Goal: Use online tool/utility: Use online tool/utility

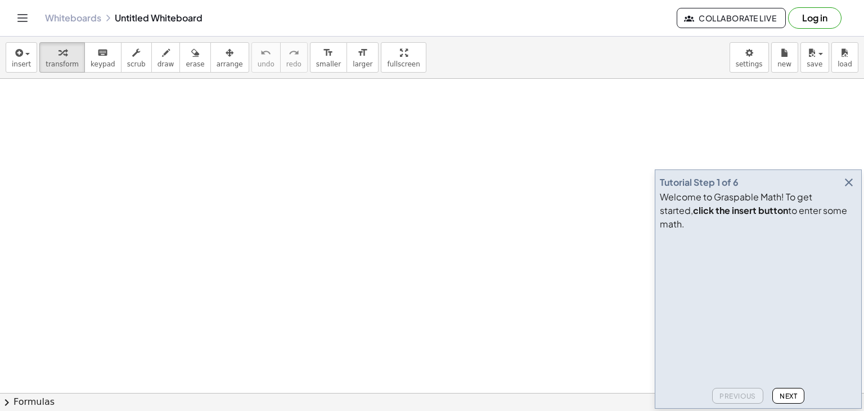
click at [854, 189] on icon "button" at bounding box center [848, 181] width 13 height 13
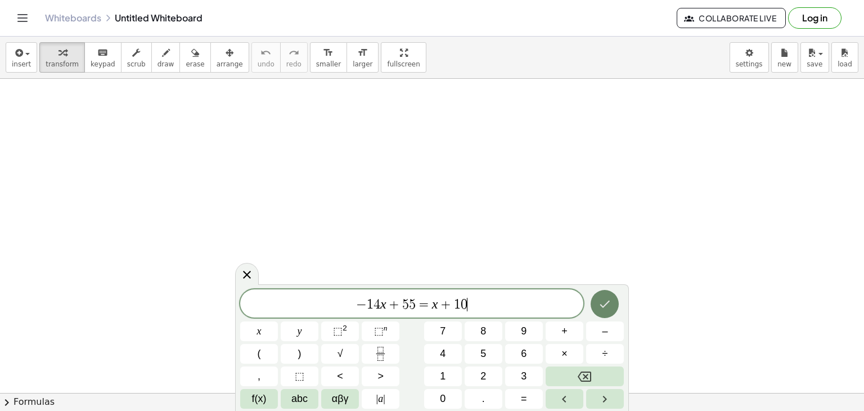
click at [601, 296] on button "Done" at bounding box center [605, 304] width 28 height 28
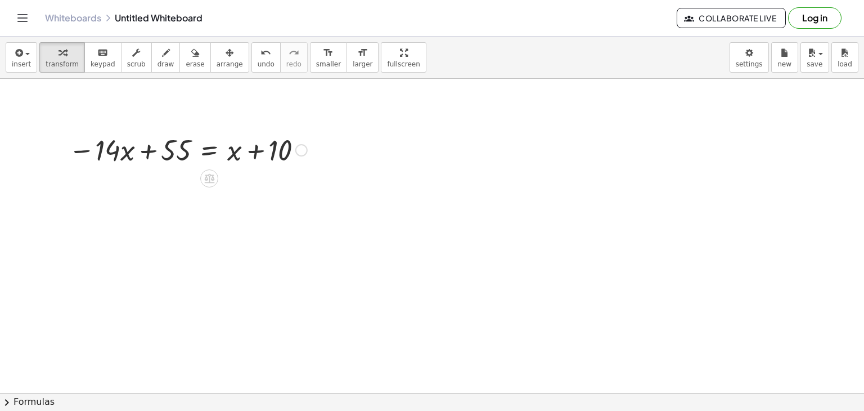
click at [211, 151] on div at bounding box center [188, 149] width 250 height 38
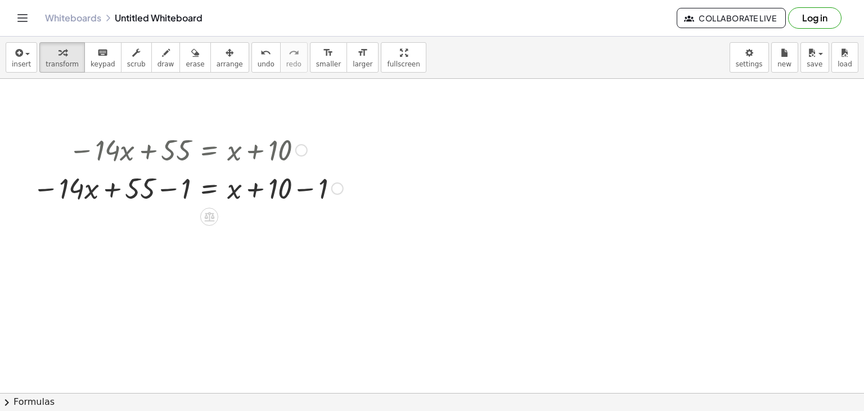
click at [170, 188] on div at bounding box center [188, 187] width 322 height 38
click at [307, 190] on div at bounding box center [205, 187] width 286 height 38
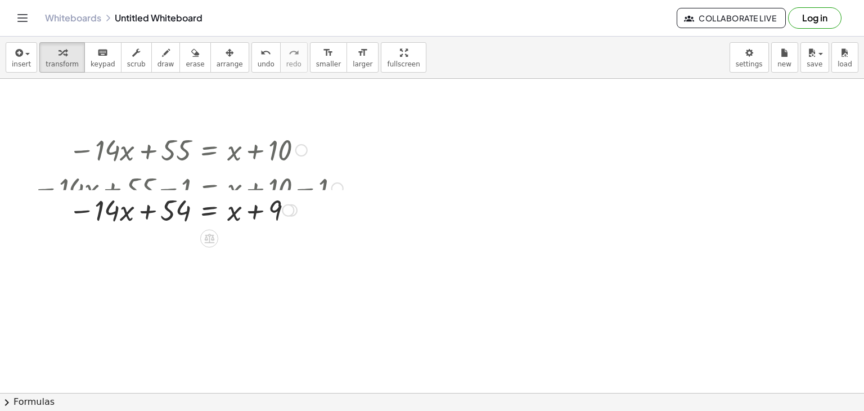
click at [209, 192] on div at bounding box center [188, 187] width 322 height 38
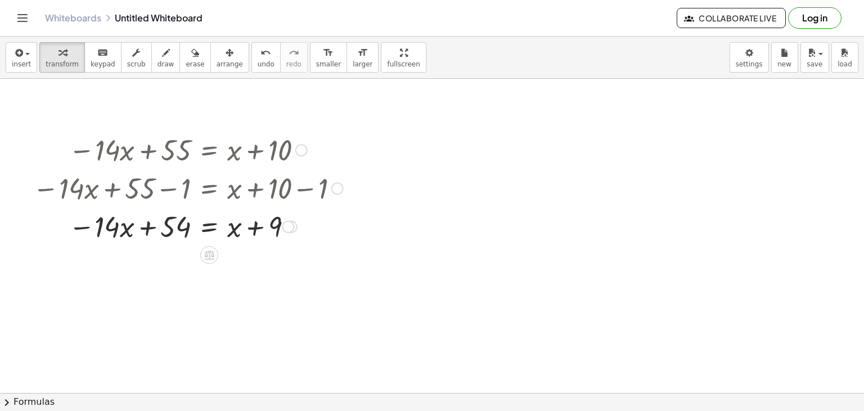
click at [205, 232] on div at bounding box center [188, 225] width 322 height 38
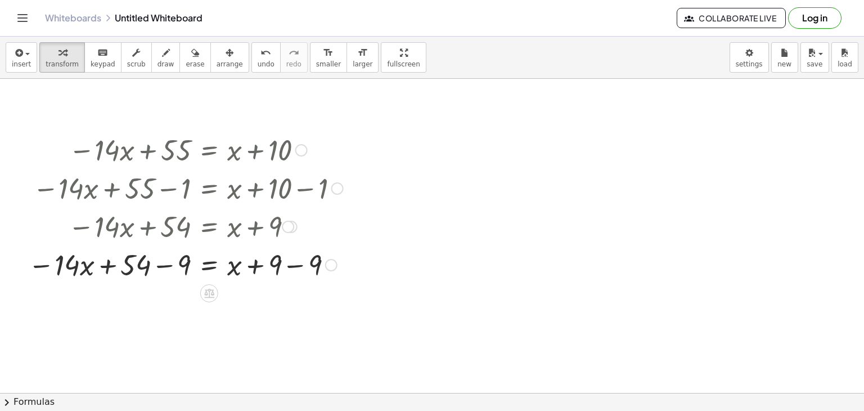
click at [292, 264] on div at bounding box center [185, 264] width 326 height 38
click at [168, 263] on div at bounding box center [185, 264] width 326 height 38
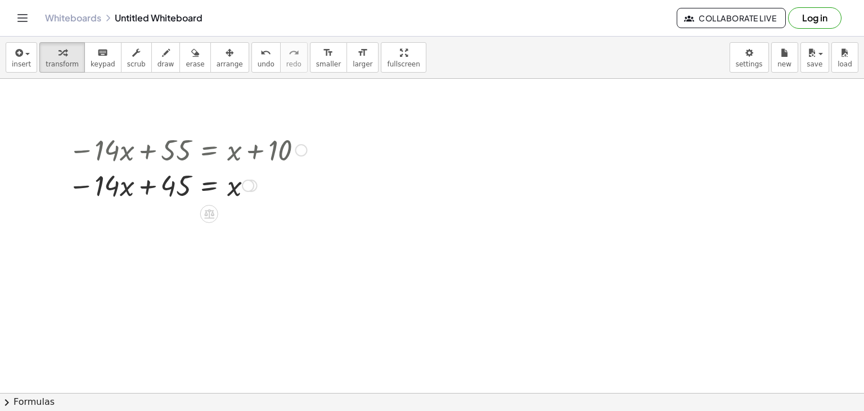
drag, startPoint x: 248, startPoint y: 343, endPoint x: 243, endPoint y: 185, distance: 157.6
click at [209, 186] on div "− · 14 · x + = x 45" at bounding box center [209, 186] width 0 height 0
click at [207, 188] on div at bounding box center [187, 187] width 250 height 38
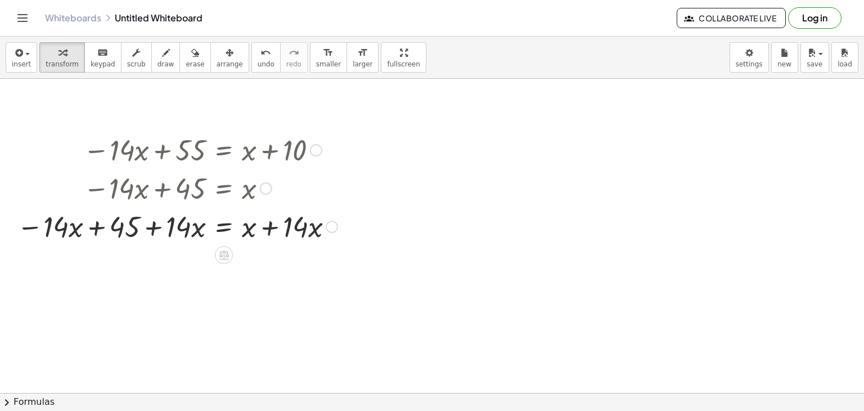
click at [266, 226] on div at bounding box center [177, 225] width 332 height 38
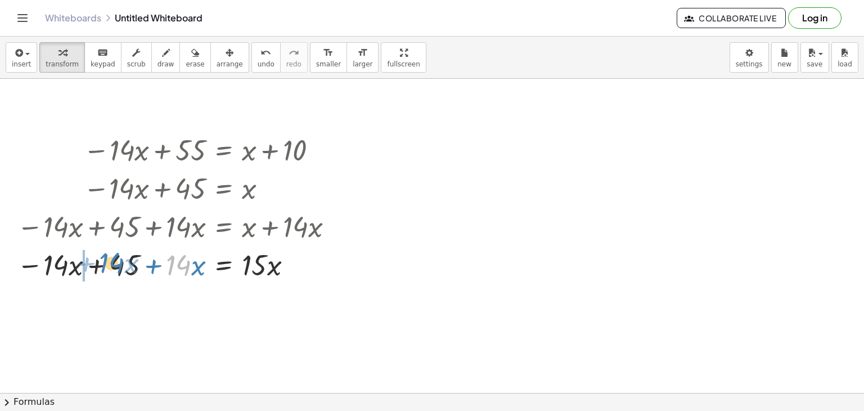
drag, startPoint x: 187, startPoint y: 267, endPoint x: 119, endPoint y: 264, distance: 68.1
click at [119, 264] on div at bounding box center [177, 264] width 332 height 38
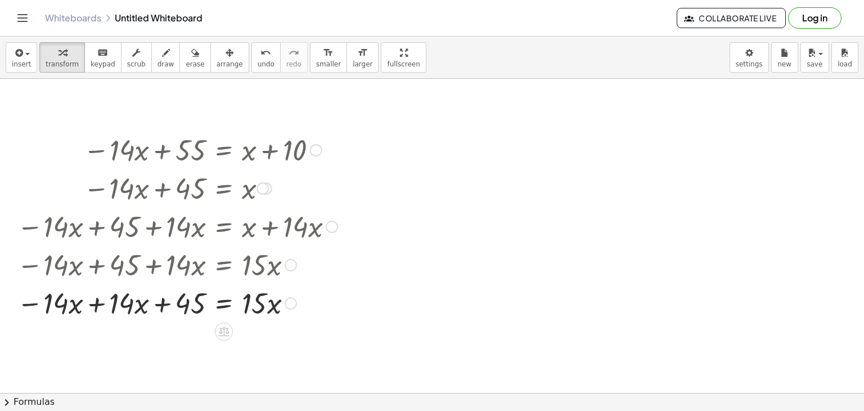
click at [95, 305] on div at bounding box center [177, 302] width 332 height 38
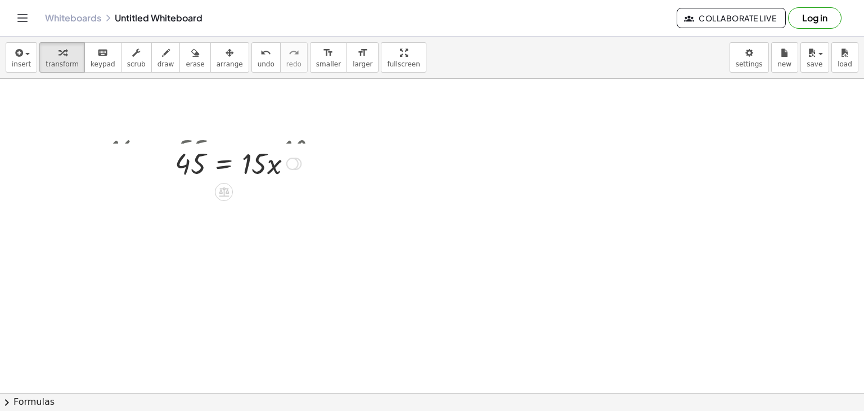
drag, startPoint x: 294, startPoint y: 345, endPoint x: 283, endPoint y: 163, distance: 183.1
click at [224, 164] on div "= x 45 · · 15" at bounding box center [224, 164] width 0 height 0
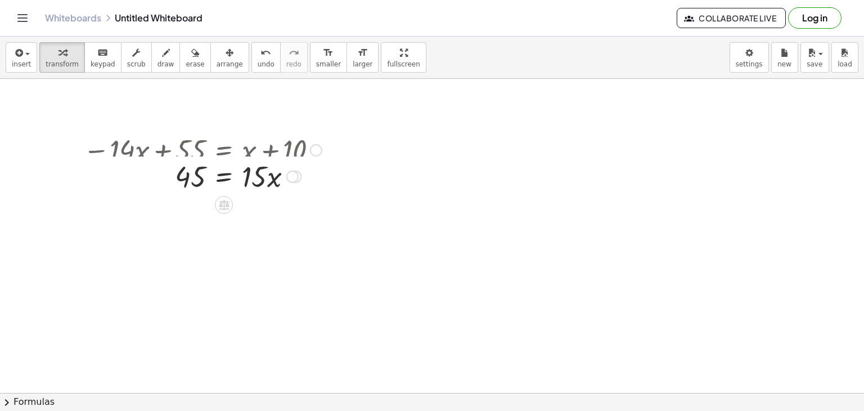
drag, startPoint x: 292, startPoint y: 146, endPoint x: 295, endPoint y: 178, distance: 32.2
click at [295, 178] on div at bounding box center [292, 176] width 12 height 12
click at [223, 191] on div at bounding box center [203, 187] width 250 height 38
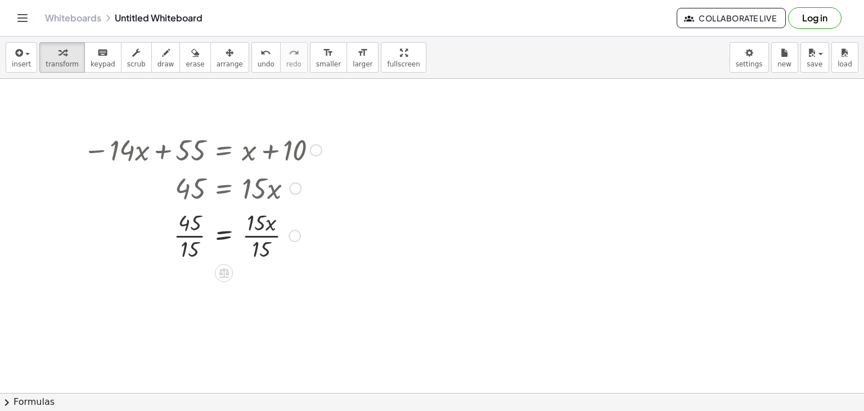
click at [263, 235] on div at bounding box center [203, 234] width 250 height 56
click at [190, 233] on div at bounding box center [215, 234] width 274 height 56
click at [190, 291] on div at bounding box center [203, 291] width 250 height 56
drag, startPoint x: 319, startPoint y: 150, endPoint x: 334, endPoint y: 154, distance: 14.5
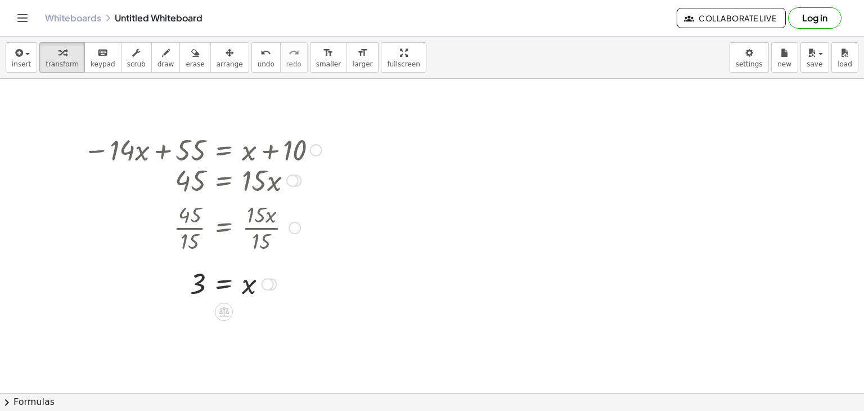
drag, startPoint x: 294, startPoint y: 190, endPoint x: 319, endPoint y: 192, distance: 24.9
click at [224, 181] on div "45 = · 15 · x" at bounding box center [224, 181] width 0 height 0
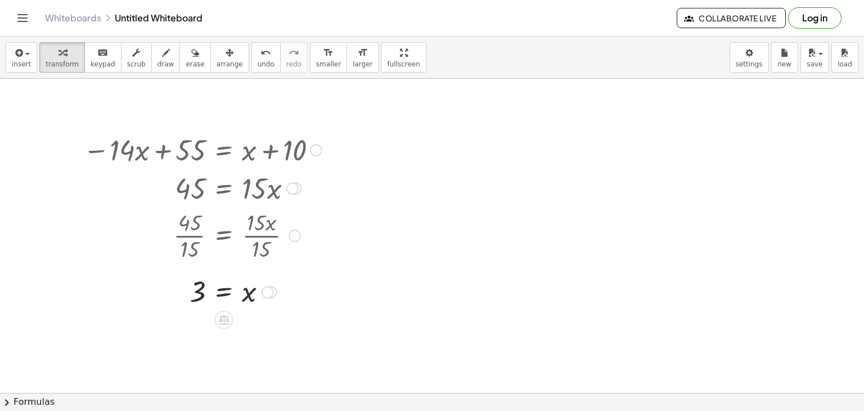
click at [147, 156] on div at bounding box center [203, 149] width 250 height 38
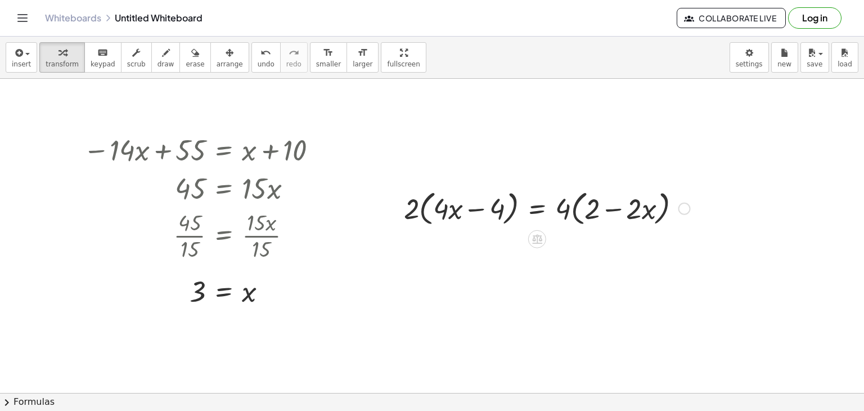
click at [539, 215] on div at bounding box center [547, 207] width 298 height 43
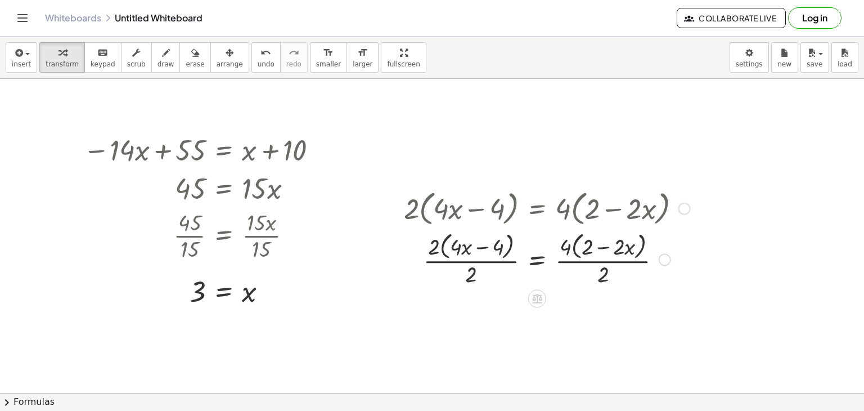
click at [467, 264] on div at bounding box center [547, 258] width 298 height 60
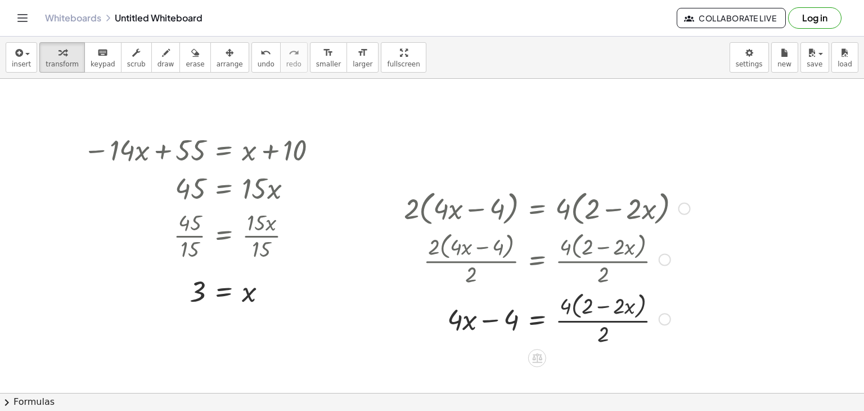
click at [600, 325] on div at bounding box center [547, 318] width 298 height 60
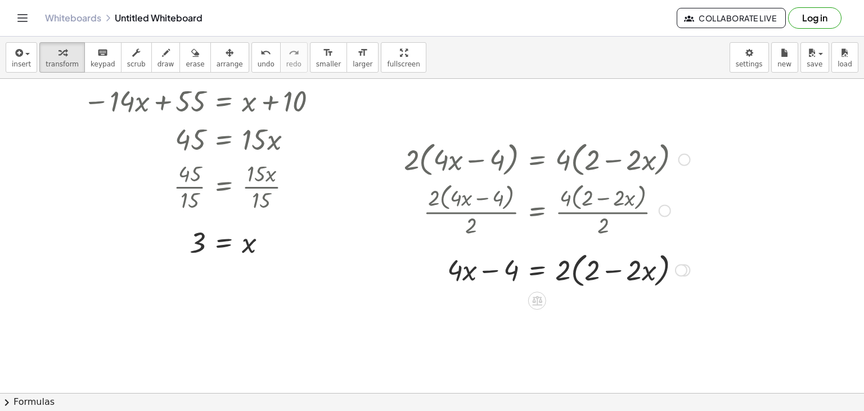
click at [541, 271] on div at bounding box center [547, 268] width 298 height 43
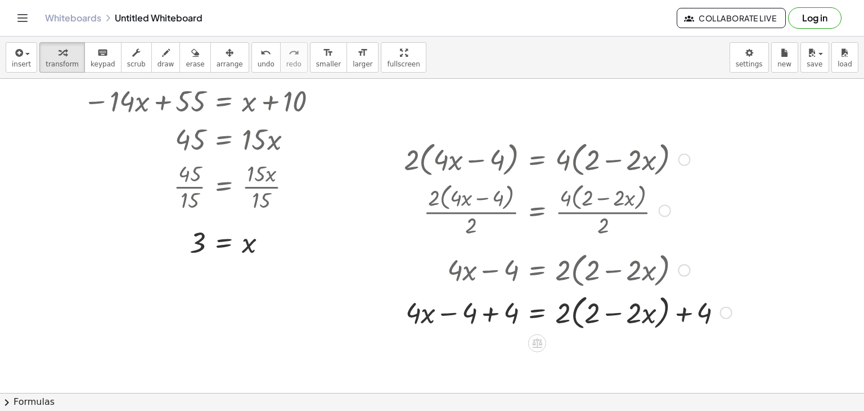
click at [490, 318] on div at bounding box center [567, 311] width 339 height 43
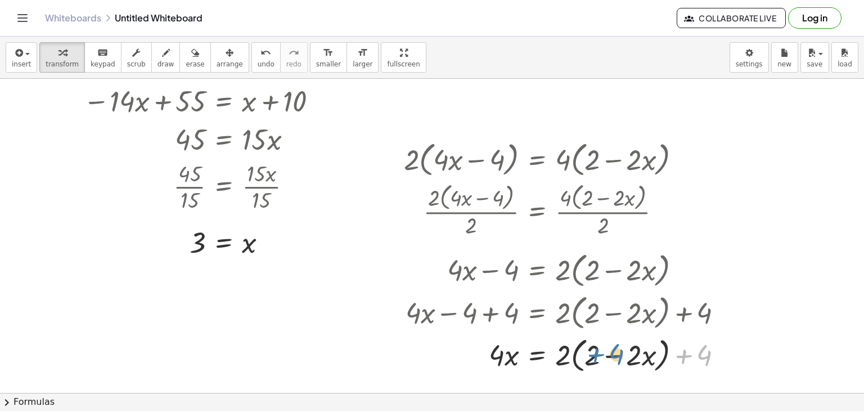
drag, startPoint x: 706, startPoint y: 354, endPoint x: 618, endPoint y: 353, distance: 88.3
click at [618, 353] on div at bounding box center [567, 353] width 339 height 43
drag, startPoint x: 706, startPoint y: 354, endPoint x: 631, endPoint y: 355, distance: 74.8
click at [631, 355] on div at bounding box center [567, 353] width 339 height 43
click at [683, 361] on div at bounding box center [567, 353] width 339 height 43
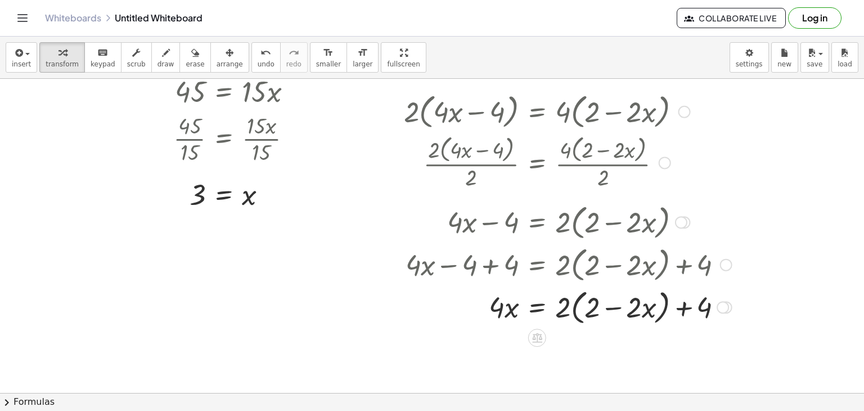
scroll to position [97, 0]
click at [609, 310] on div at bounding box center [567, 306] width 339 height 43
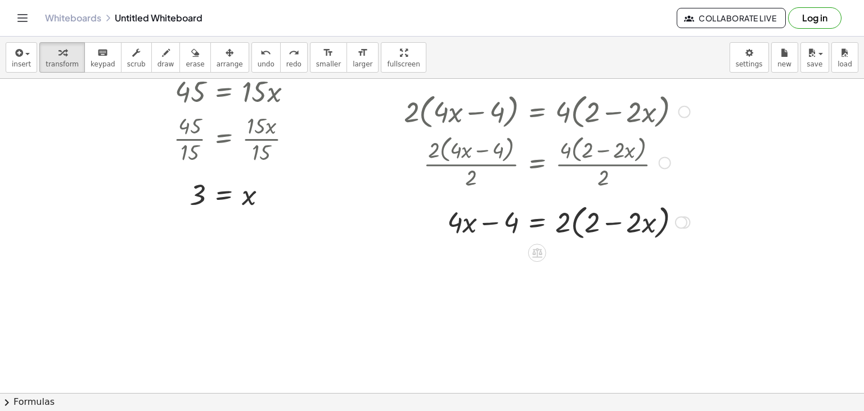
click at [572, 223] on div at bounding box center [547, 221] width 298 height 43
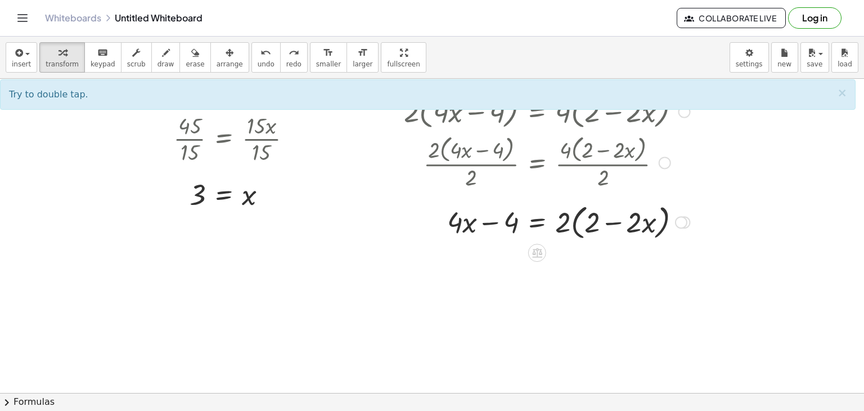
click at [560, 221] on div at bounding box center [547, 221] width 298 height 43
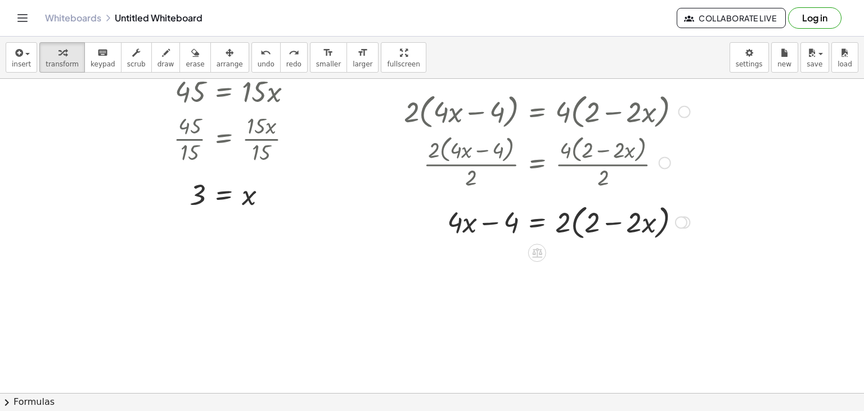
click at [580, 222] on div at bounding box center [547, 221] width 298 height 43
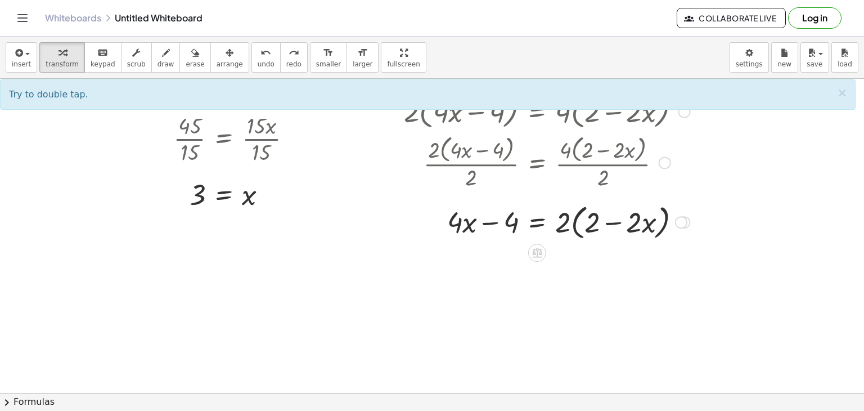
click at [565, 221] on div at bounding box center [547, 221] width 298 height 43
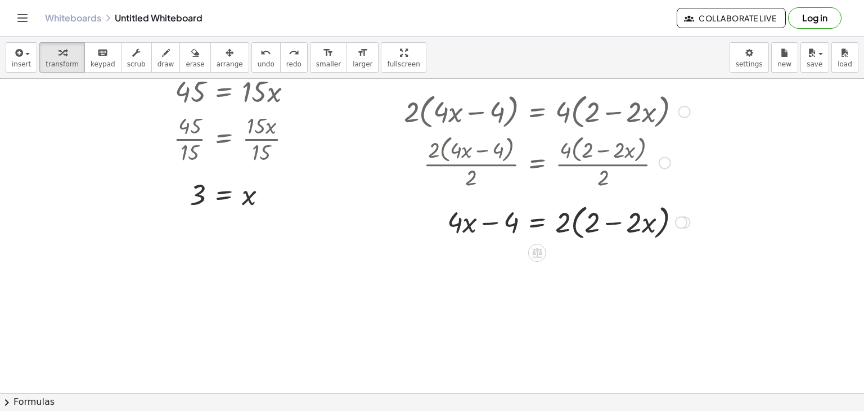
click at [565, 221] on div at bounding box center [547, 221] width 298 height 43
click at [581, 220] on div at bounding box center [547, 221] width 298 height 43
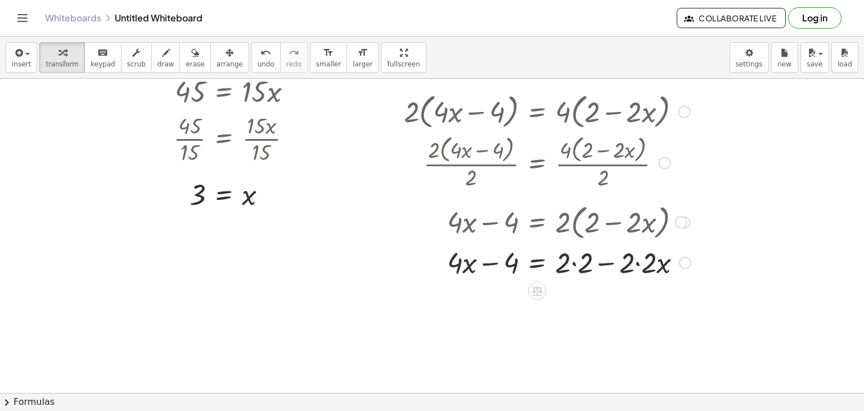
click at [573, 263] on div at bounding box center [547, 261] width 298 height 38
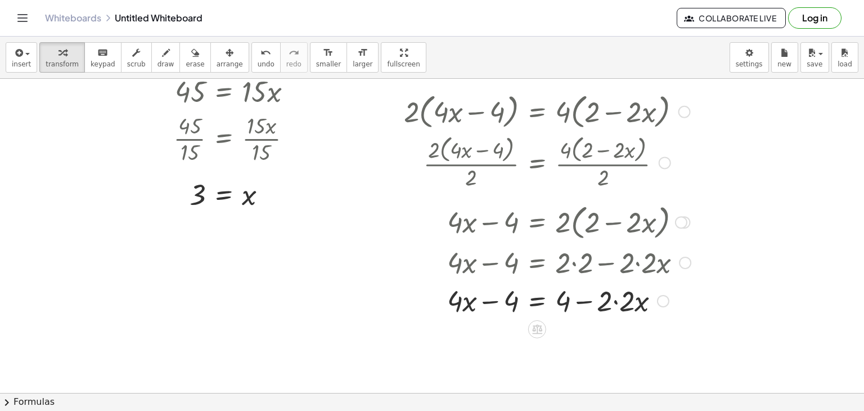
click at [615, 301] on div at bounding box center [547, 300] width 298 height 38
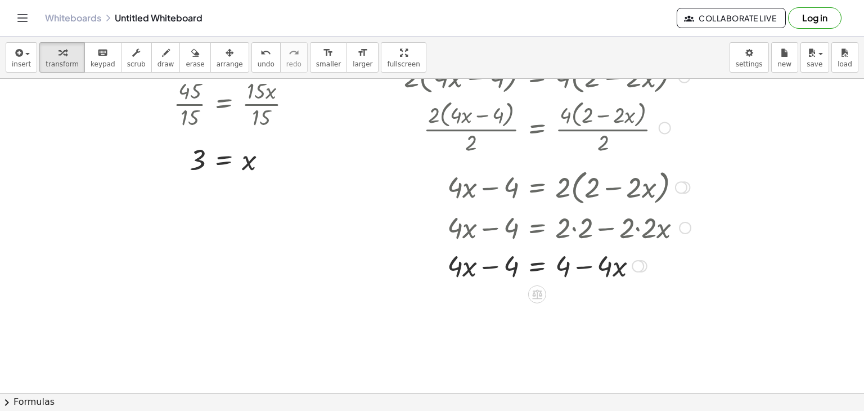
click at [533, 267] on div at bounding box center [547, 265] width 298 height 38
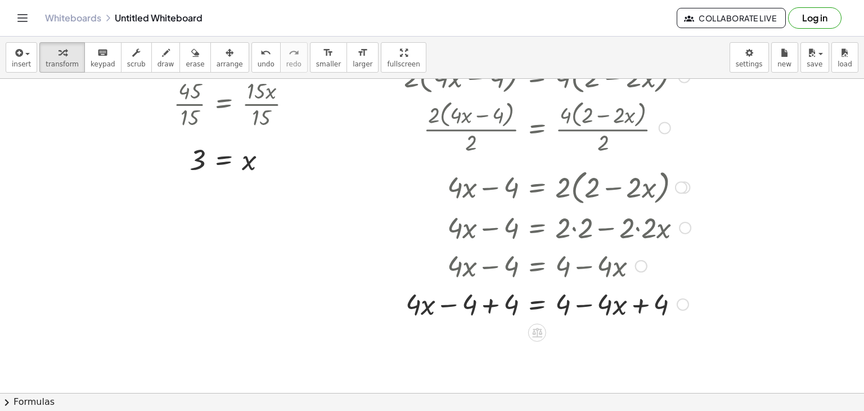
click at [486, 303] on div at bounding box center [547, 303] width 298 height 38
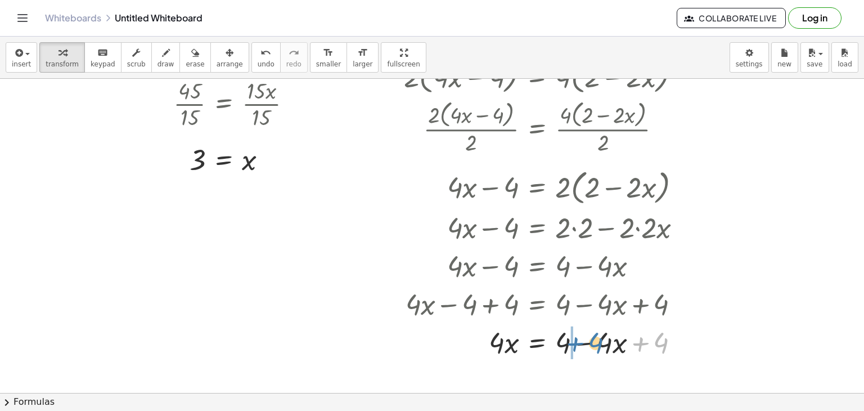
drag, startPoint x: 660, startPoint y: 354, endPoint x: 593, endPoint y: 354, distance: 66.4
click at [593, 354] on div at bounding box center [547, 341] width 298 height 38
click at [589, 342] on div at bounding box center [547, 341] width 298 height 38
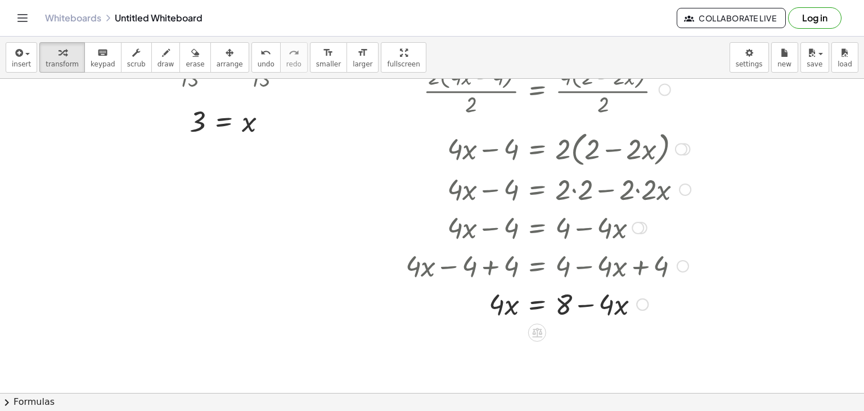
scroll to position [171, 0]
click at [537, 305] on div at bounding box center [547, 302] width 298 height 38
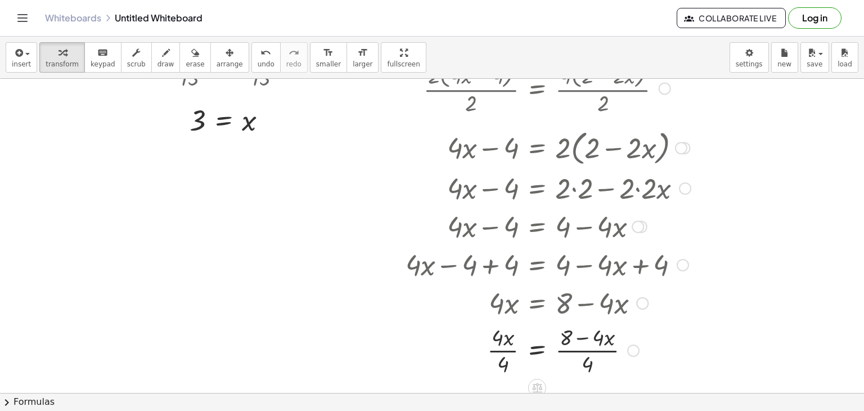
click at [506, 352] on div at bounding box center [547, 349] width 298 height 56
click at [592, 353] on div at bounding box center [547, 349] width 298 height 56
click at [588, 353] on div at bounding box center [547, 349] width 298 height 56
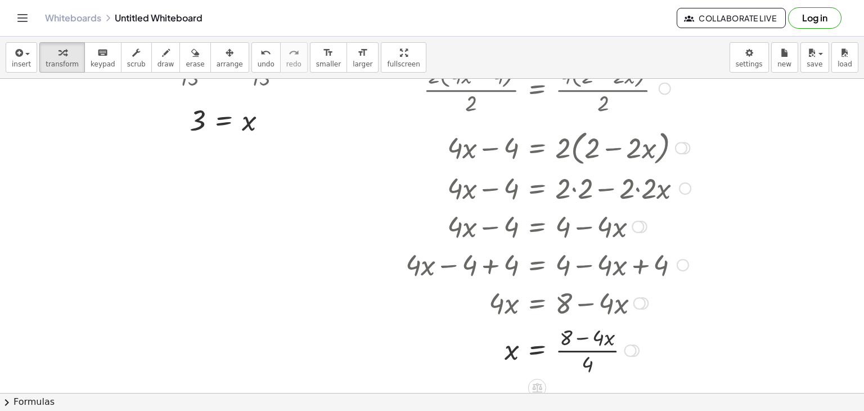
click at [588, 353] on div at bounding box center [547, 349] width 298 height 56
click at [590, 358] on div at bounding box center [539, 349] width 316 height 56
drag, startPoint x: 589, startPoint y: 368, endPoint x: 611, endPoint y: 340, distance: 34.9
click at [611, 340] on div at bounding box center [539, 349] width 316 height 56
click at [593, 353] on div at bounding box center [547, 349] width 298 height 56
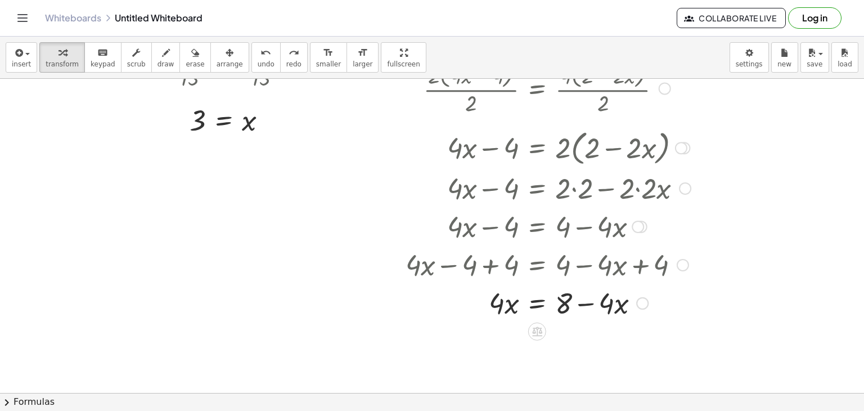
click at [533, 304] on div at bounding box center [552, 302] width 305 height 38
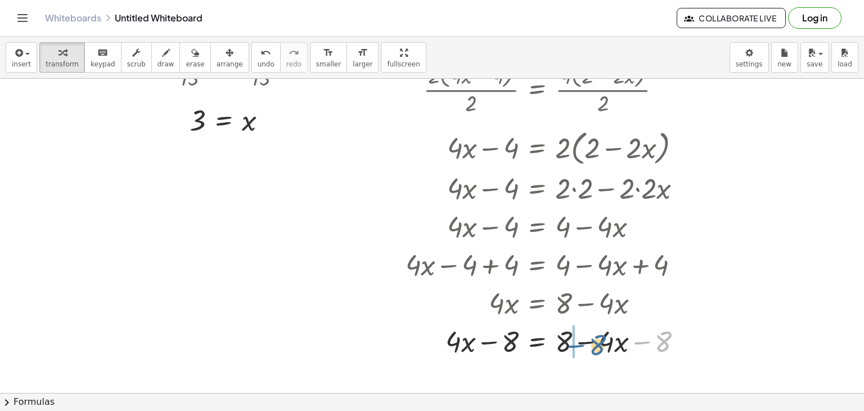
drag, startPoint x: 655, startPoint y: 344, endPoint x: 589, endPoint y: 347, distance: 65.9
click at [589, 347] on div at bounding box center [547, 340] width 299 height 38
click at [583, 340] on div at bounding box center [547, 340] width 299 height 38
drag, startPoint x: 661, startPoint y: 340, endPoint x: 583, endPoint y: 345, distance: 78.4
click at [583, 345] on div at bounding box center [547, 340] width 299 height 38
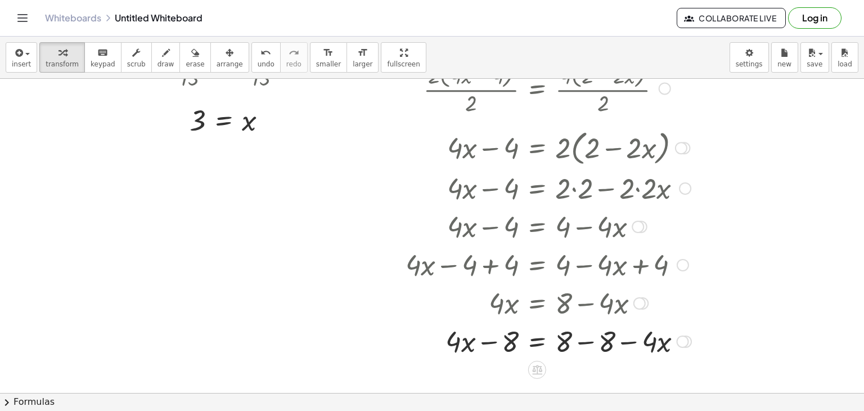
click at [592, 343] on div at bounding box center [547, 340] width 299 height 38
click at [488, 343] on div at bounding box center [547, 340] width 298 height 38
click at [497, 340] on div at bounding box center [547, 340] width 298 height 38
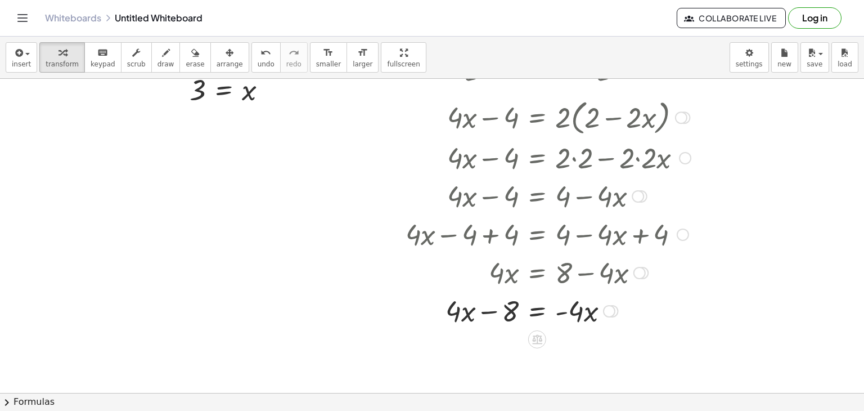
click at [538, 314] on div at bounding box center [547, 310] width 298 height 38
click at [572, 319] on div at bounding box center [543, 310] width 309 height 38
click at [583, 363] on div at bounding box center [547, 357] width 298 height 56
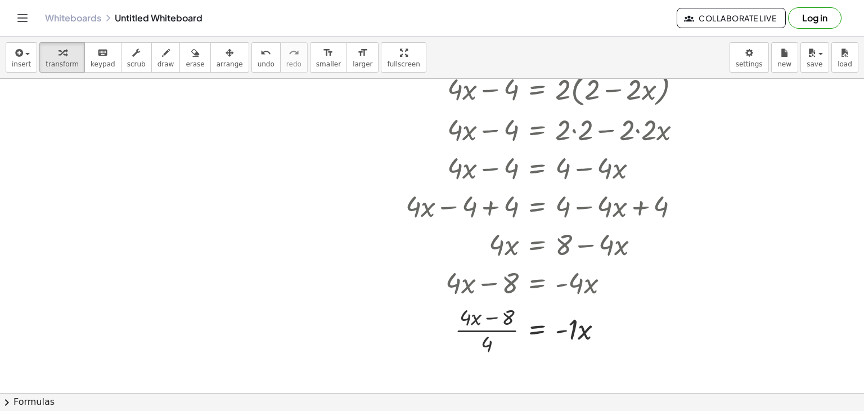
scroll to position [231, 0]
click at [492, 333] on div at bounding box center [547, 328] width 298 height 56
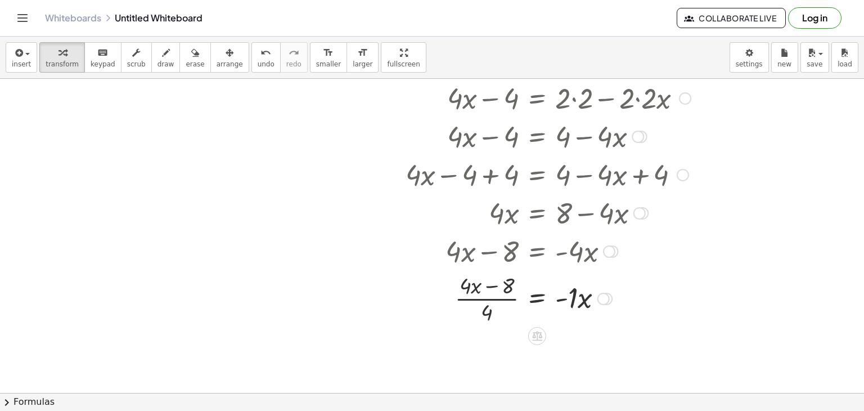
scroll to position [265, 0]
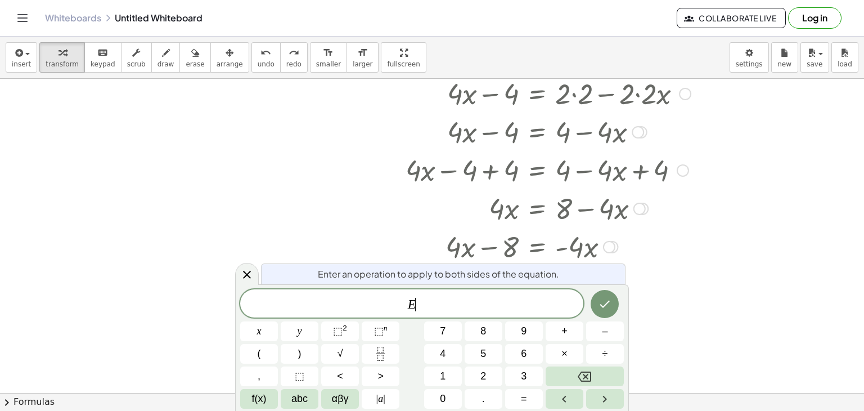
click at [535, 289] on div "E ​" at bounding box center [411, 303] width 343 height 28
click at [250, 273] on icon at bounding box center [246, 274] width 13 height 13
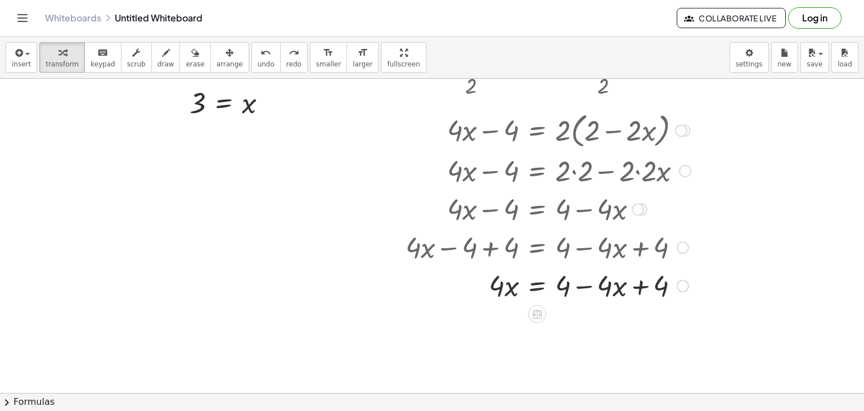
scroll to position [182, 0]
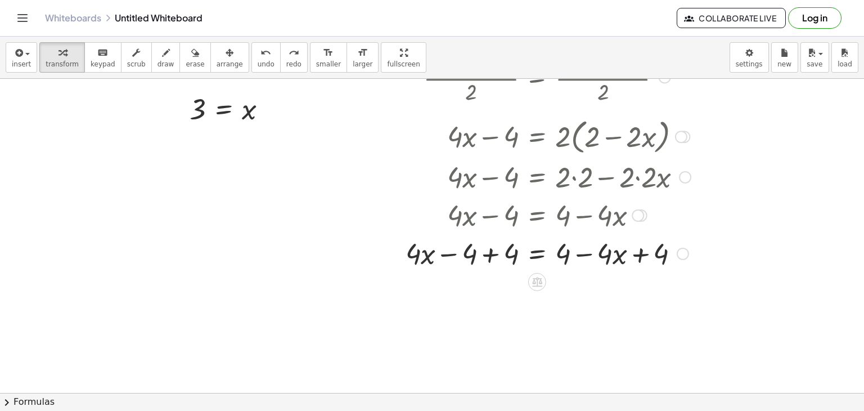
click at [490, 259] on div at bounding box center [547, 252] width 298 height 38
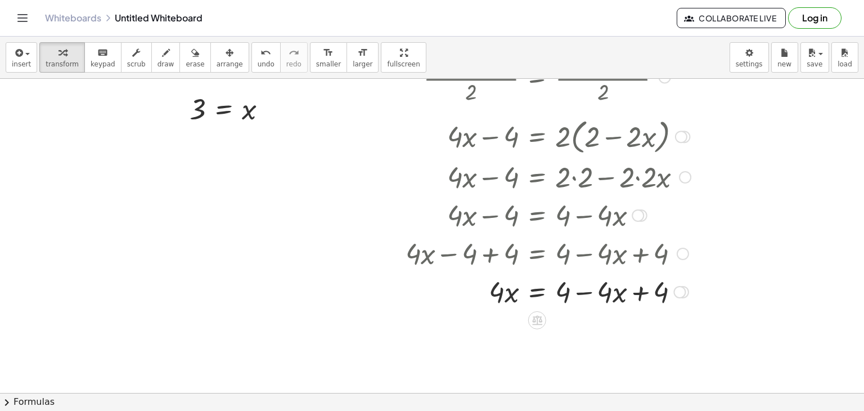
click at [644, 291] on div at bounding box center [547, 291] width 298 height 38
drag, startPoint x: 648, startPoint y: 291, endPoint x: 575, endPoint y: 302, distance: 73.3
click at [575, 302] on div at bounding box center [547, 291] width 298 height 38
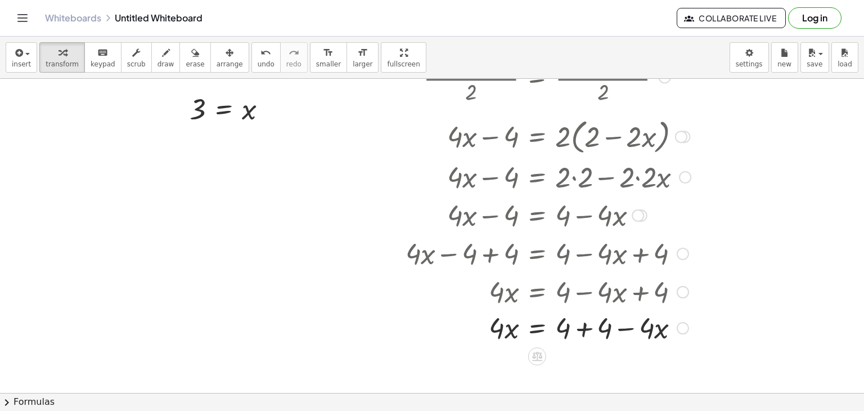
click at [588, 292] on div at bounding box center [547, 291] width 298 height 38
click at [586, 332] on div at bounding box center [547, 329] width 298 height 38
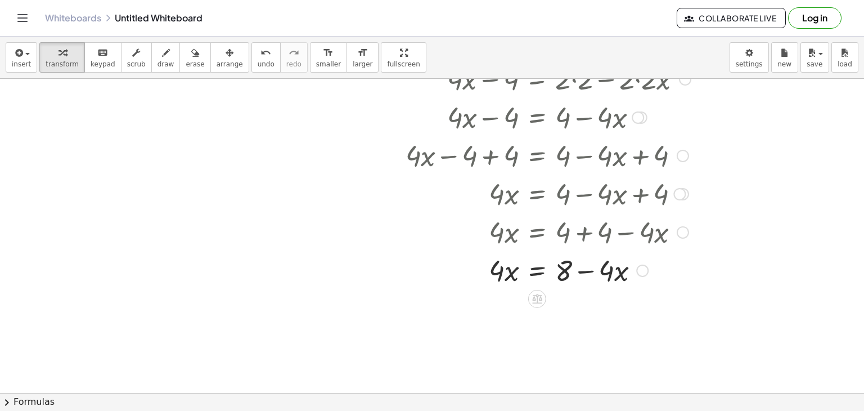
scroll to position [283, 0]
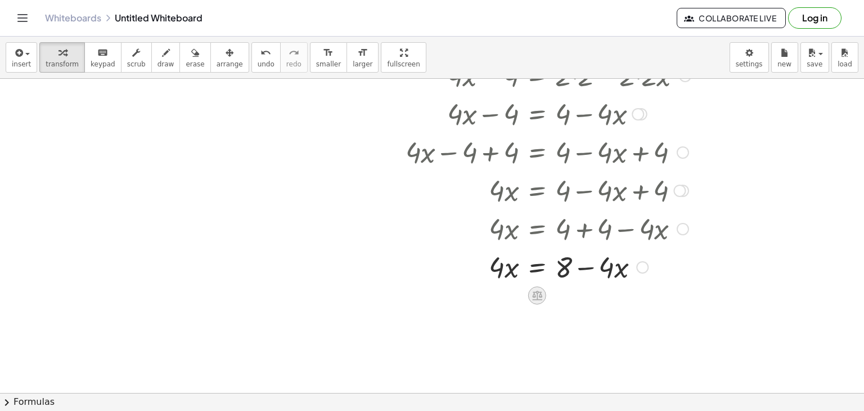
click at [538, 287] on div at bounding box center [537, 295] width 18 height 18
click at [534, 293] on span "×" at bounding box center [537, 295] width 7 height 16
click at [534, 266] on div at bounding box center [547, 266] width 298 height 43
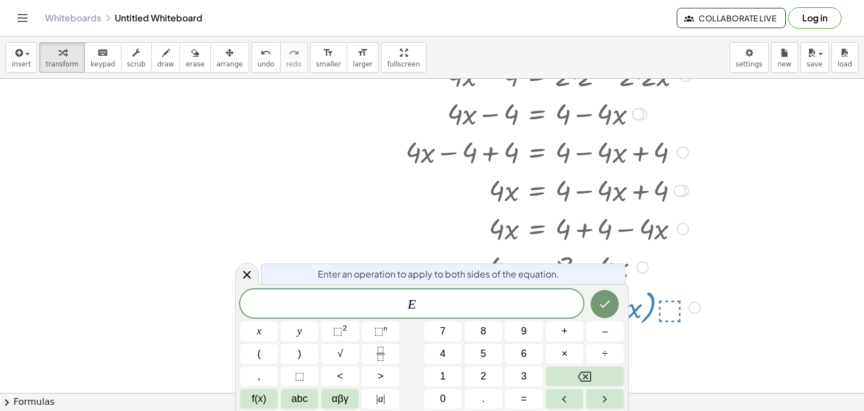
click at [692, 334] on div at bounding box center [432, 145] width 864 height 701
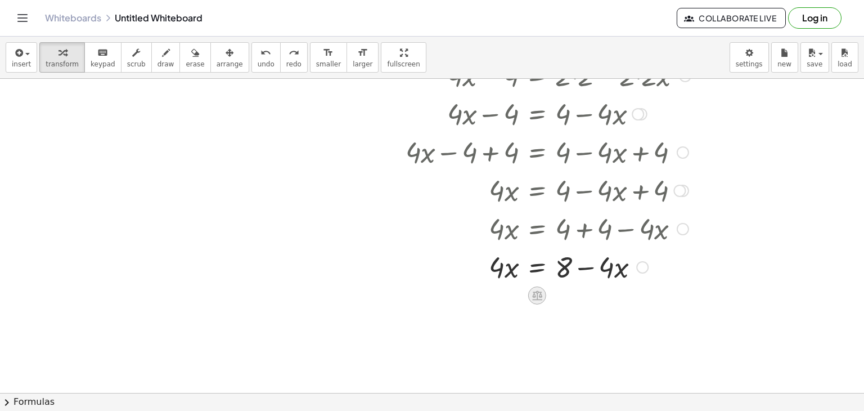
click at [538, 296] on icon at bounding box center [537, 296] width 10 height 10
click at [569, 331] on div at bounding box center [432, 145] width 864 height 701
click at [538, 268] on div at bounding box center [533, 266] width 222 height 38
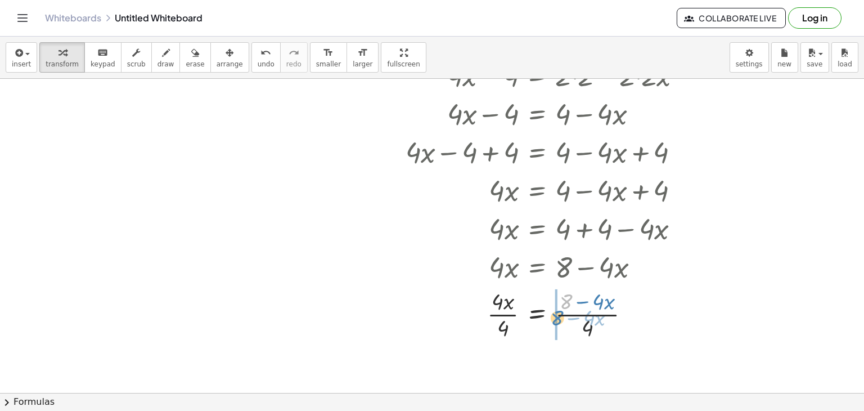
drag, startPoint x: 565, startPoint y: 296, endPoint x: 556, endPoint y: 313, distance: 18.6
drag, startPoint x: 667, startPoint y: 315, endPoint x: 645, endPoint y: 316, distance: 22.5
click at [645, 316] on div at bounding box center [547, 313] width 298 height 56
click at [538, 347] on icon at bounding box center [537, 352] width 10 height 10
click at [588, 356] on div at bounding box center [582, 352] width 18 height 18
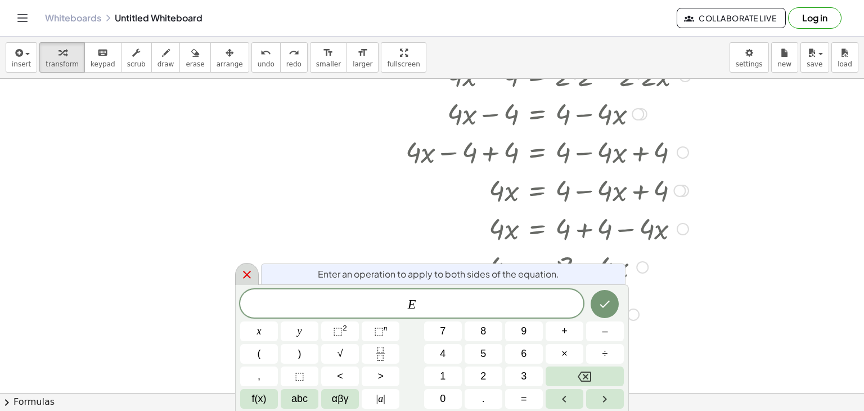
click at [238, 275] on div at bounding box center [247, 274] width 24 height 22
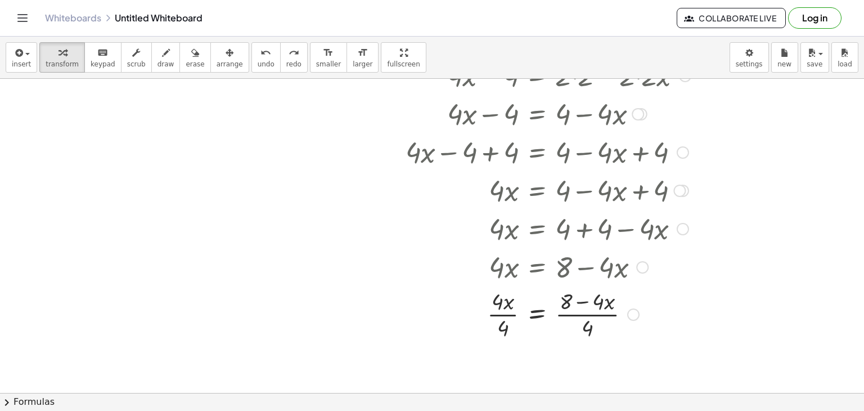
click at [506, 313] on div at bounding box center [518, 313] width 241 height 56
click at [542, 273] on div at bounding box center [552, 266] width 305 height 38
click at [507, 316] on div at bounding box center [547, 313] width 298 height 56
click at [543, 263] on div at bounding box center [552, 266] width 305 height 38
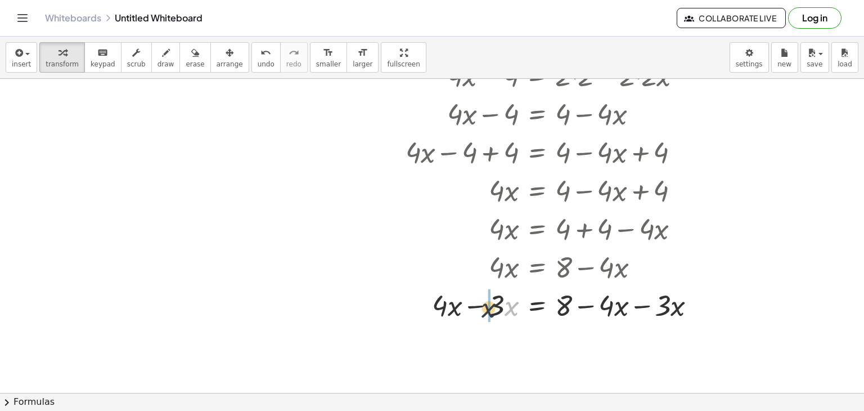
drag, startPoint x: 506, startPoint y: 302, endPoint x: 479, endPoint y: 304, distance: 26.5
click at [479, 304] on div at bounding box center [547, 304] width 298 height 38
click at [481, 309] on div at bounding box center [547, 304] width 298 height 38
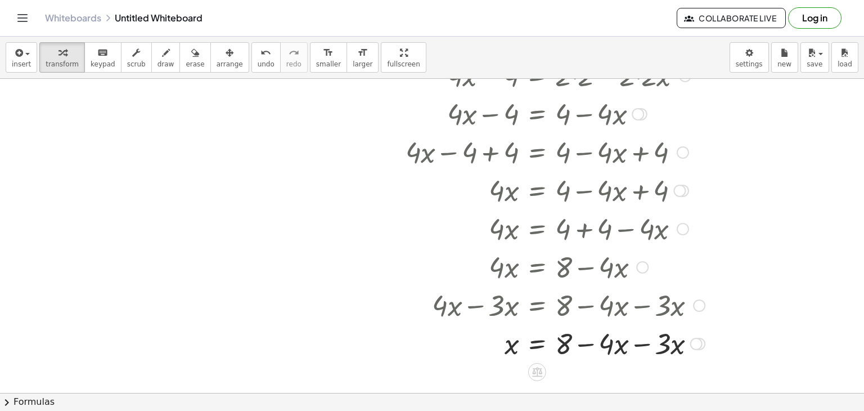
click at [641, 343] on div at bounding box center [547, 342] width 298 height 38
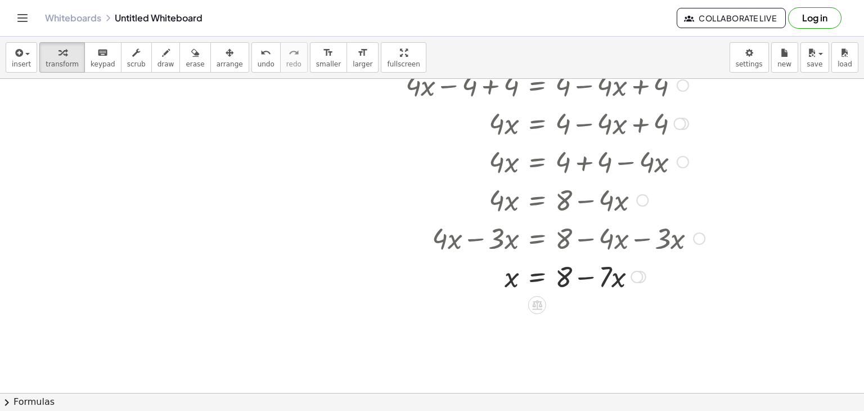
scroll to position [352, 0]
click at [584, 278] on div at bounding box center [547, 274] width 298 height 38
click at [589, 277] on div at bounding box center [547, 274] width 298 height 38
click at [535, 277] on div at bounding box center [547, 274] width 298 height 38
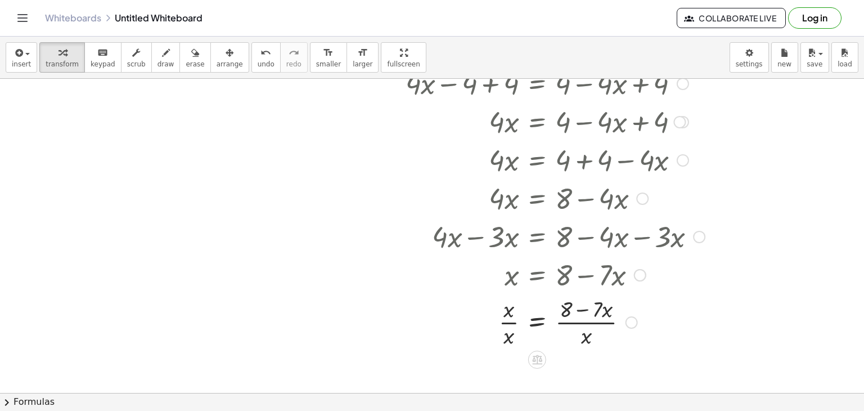
click at [508, 325] on div at bounding box center [547, 321] width 298 height 56
click at [580, 323] on div at bounding box center [547, 321] width 298 height 56
click at [538, 280] on div at bounding box center [554, 274] width 301 height 38
click at [505, 280] on div at bounding box center [554, 274] width 301 height 38
click at [512, 322] on div at bounding box center [547, 321] width 298 height 56
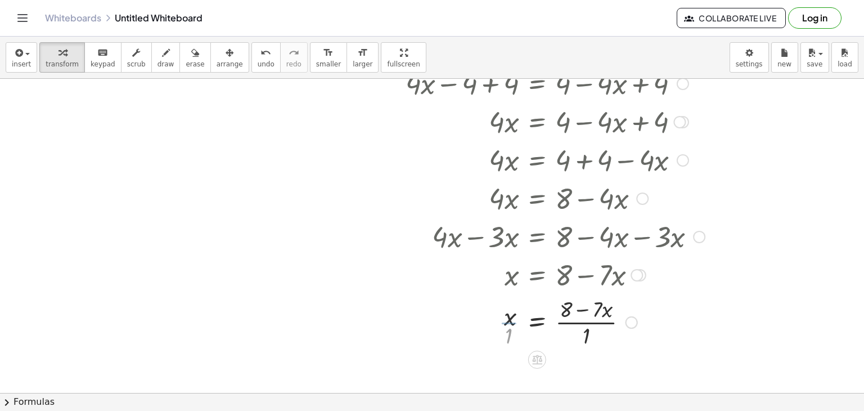
click at [596, 322] on div at bounding box center [547, 321] width 298 height 56
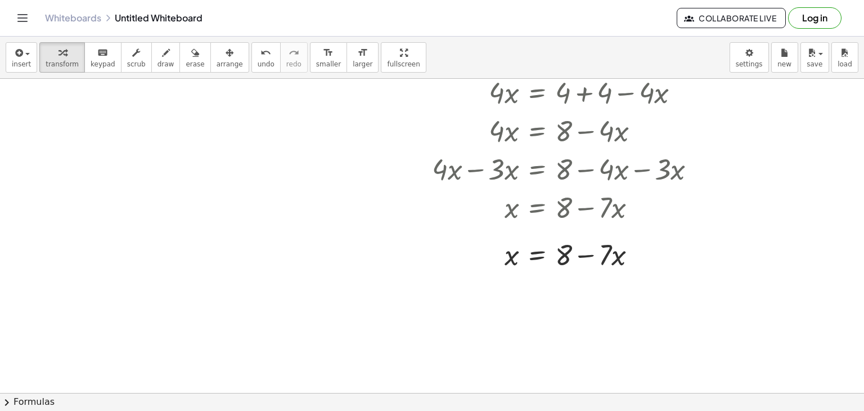
scroll to position [420, 0]
click at [537, 255] on div at bounding box center [547, 253] width 298 height 38
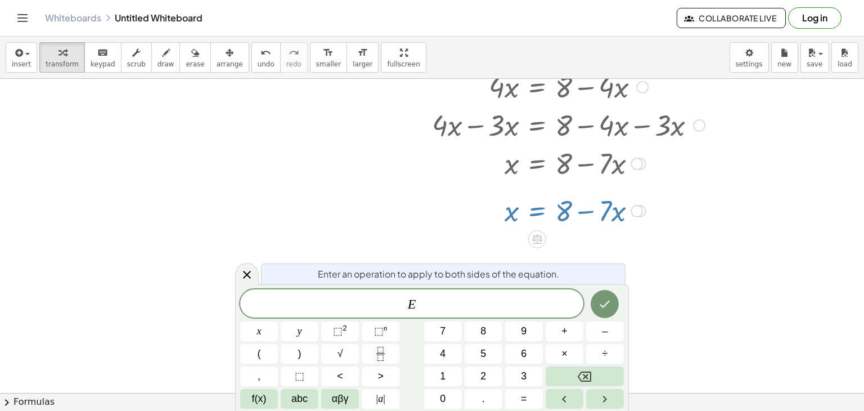
scroll to position [461, 0]
click at [713, 291] on div at bounding box center [432, 89] width 864 height 942
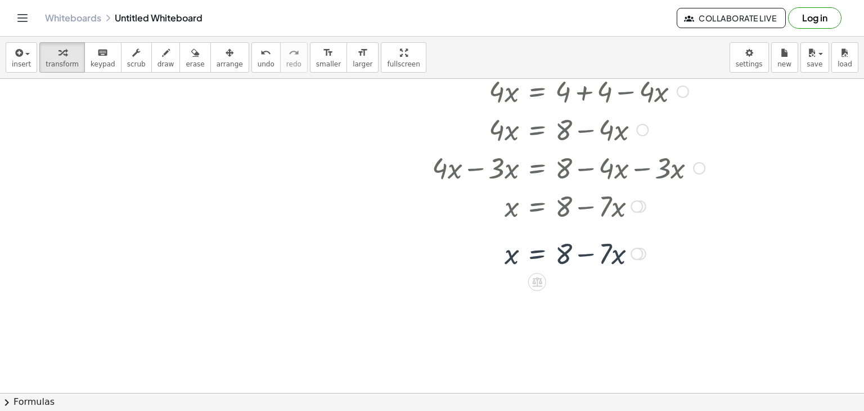
scroll to position [420, 0]
click at [589, 255] on div at bounding box center [547, 253] width 298 height 38
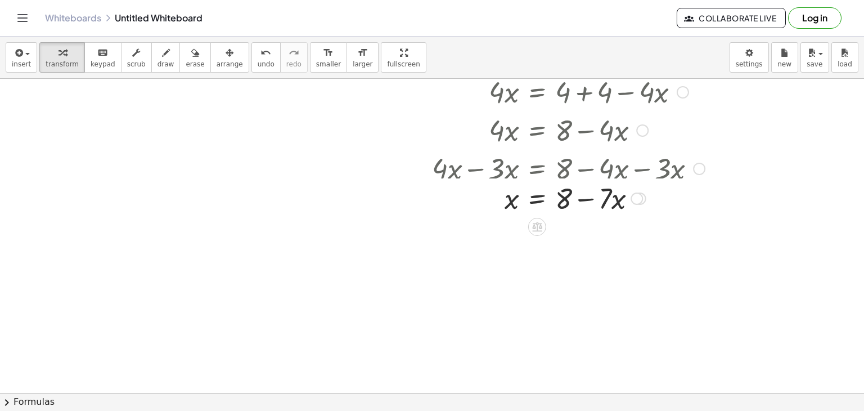
drag, startPoint x: 641, startPoint y: 253, endPoint x: 688, endPoint y: 216, distance: 60.5
click at [537, 199] on div "x = + 8 − · 7 · x" at bounding box center [537, 199] width 0 height 0
click at [538, 205] on div at bounding box center [547, 204] width 298 height 38
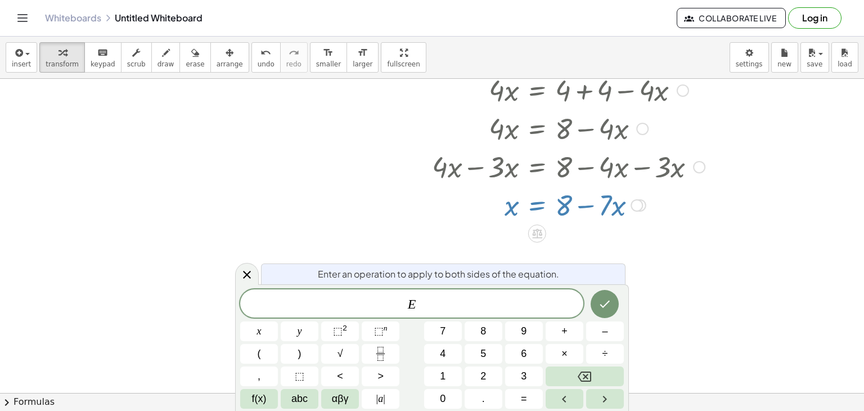
click at [681, 268] on div at bounding box center [432, 128] width 864 height 942
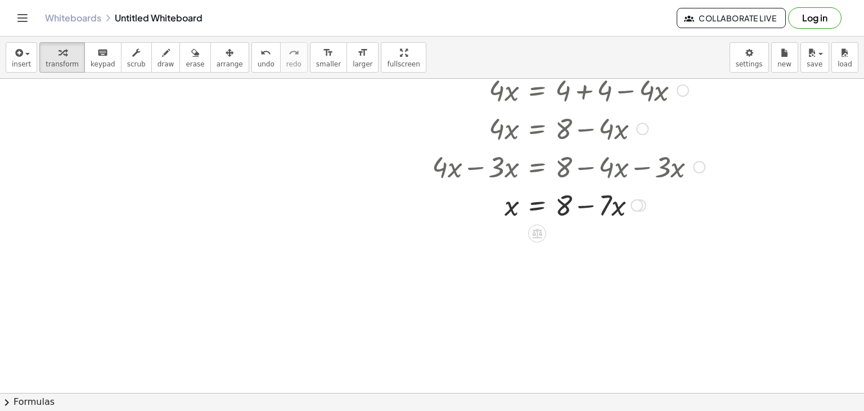
click at [543, 208] on div at bounding box center [547, 204] width 298 height 38
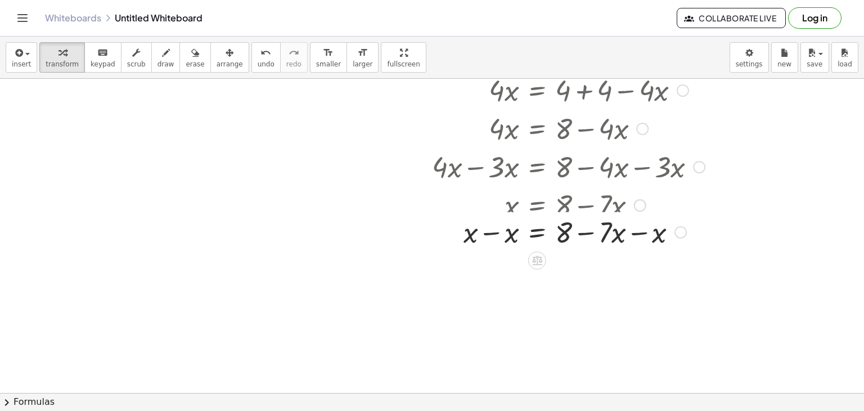
click at [493, 205] on div at bounding box center [547, 204] width 217 height 38
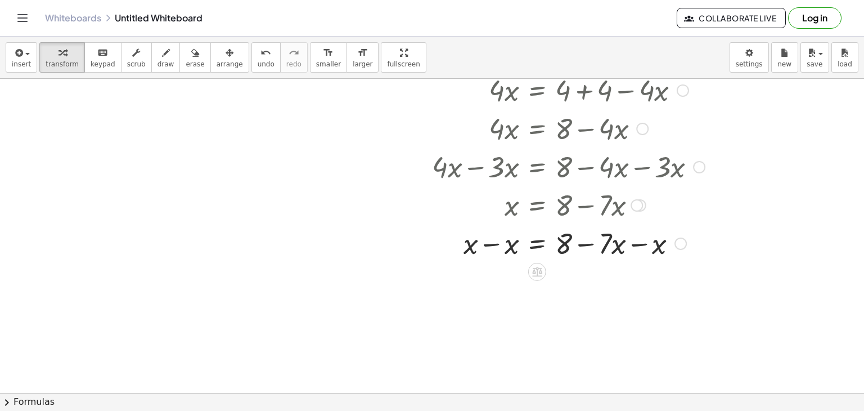
click at [489, 236] on div at bounding box center [547, 242] width 298 height 38
click at [638, 284] on div at bounding box center [547, 281] width 298 height 38
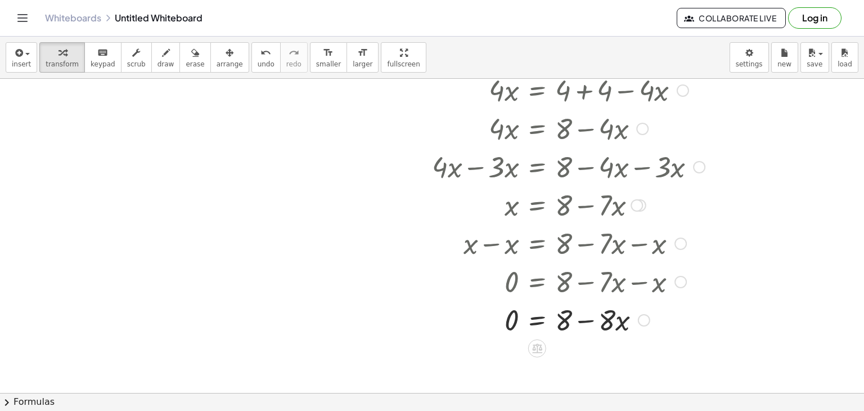
click at [586, 319] on div at bounding box center [547, 319] width 298 height 38
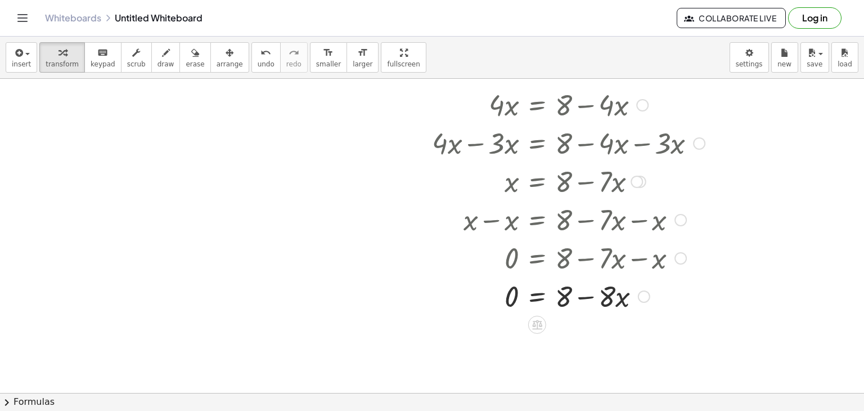
scroll to position [445, 0]
click at [533, 295] on div at bounding box center [547, 295] width 298 height 38
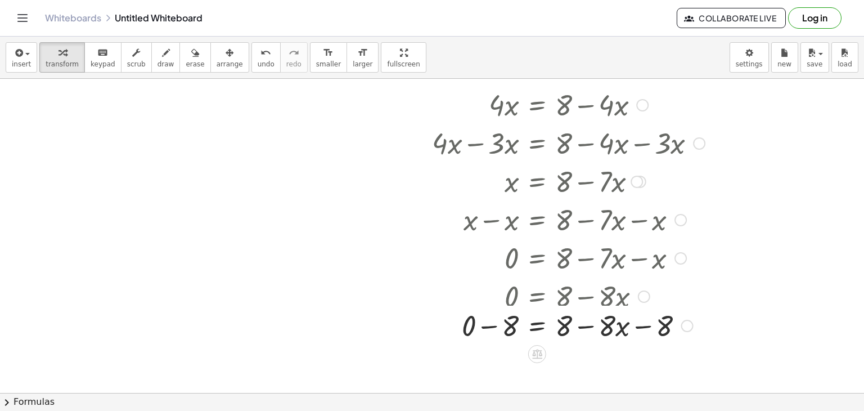
click at [488, 297] on div at bounding box center [548, 295] width 212 height 38
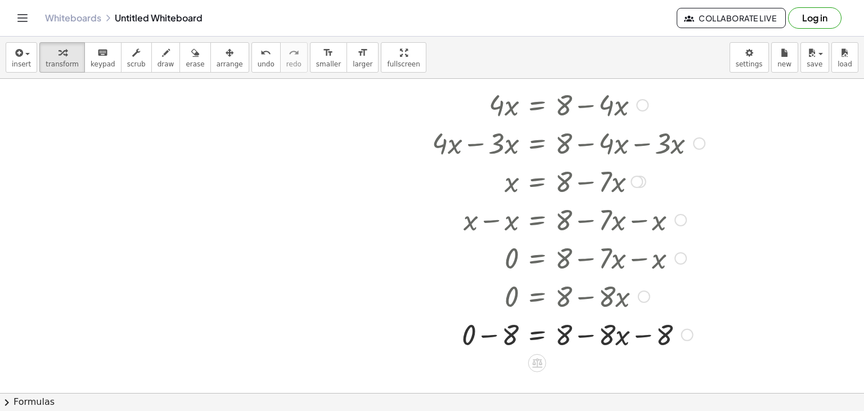
click at [497, 332] on div at bounding box center [547, 333] width 298 height 38
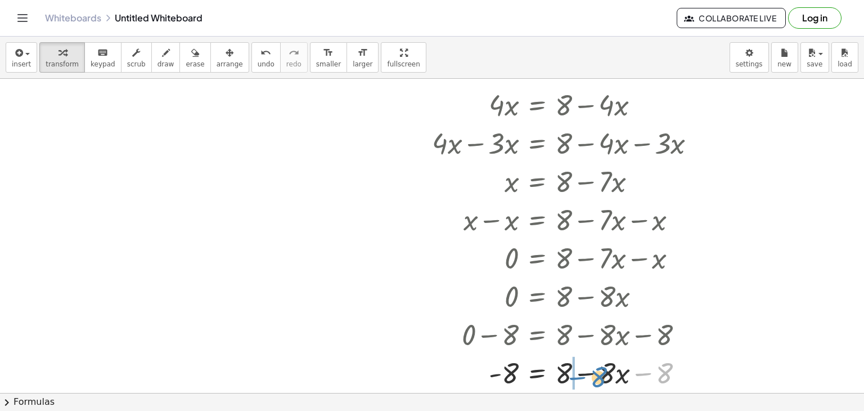
drag, startPoint x: 664, startPoint y: 366, endPoint x: 597, endPoint y: 370, distance: 66.5
click at [597, 370] on div at bounding box center [547, 372] width 298 height 38
click at [585, 373] on div at bounding box center [547, 372] width 298 height 38
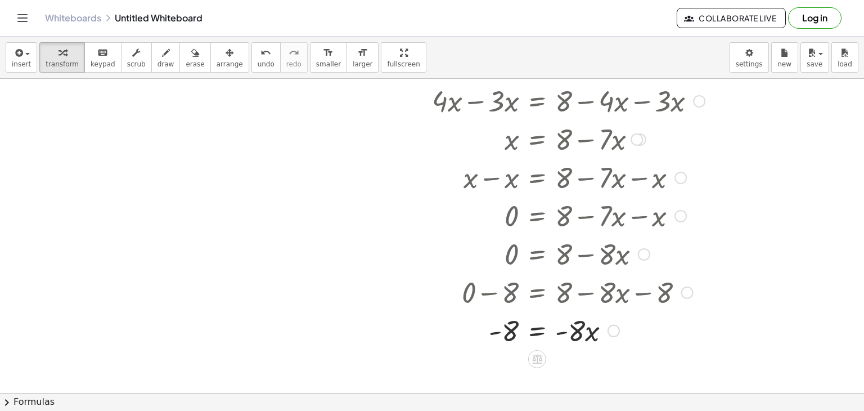
scroll to position [488, 0]
click at [591, 336] on div at bounding box center [547, 329] width 298 height 38
click at [537, 332] on div at bounding box center [547, 329] width 298 height 38
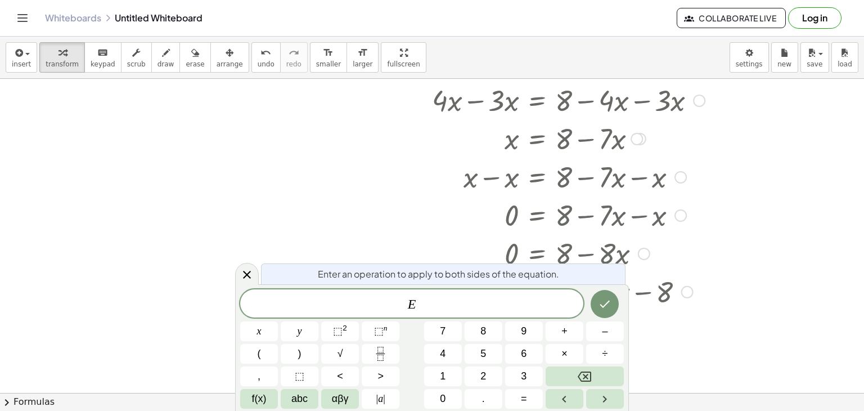
click at [682, 332] on div at bounding box center [547, 329] width 298 height 38
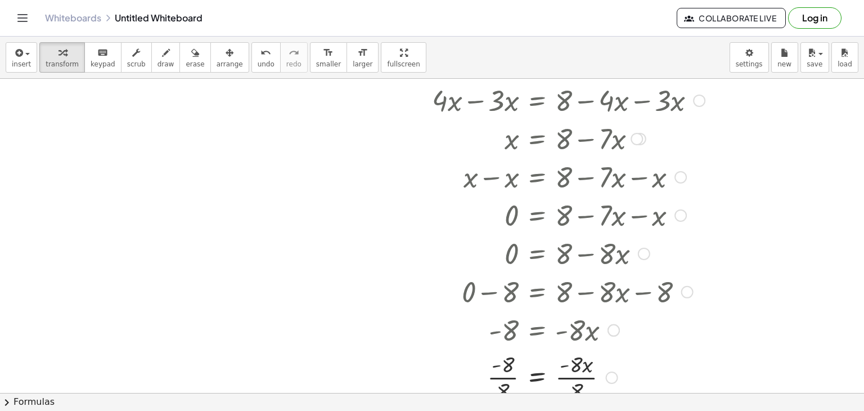
scroll to position [517, 0]
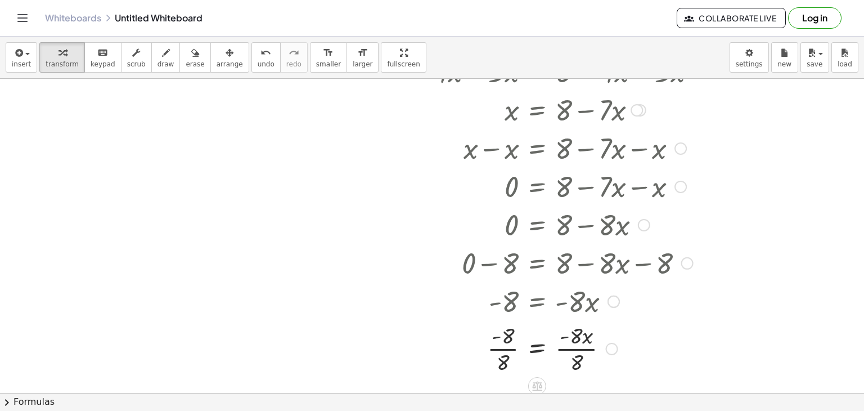
click at [506, 349] on div at bounding box center [547, 347] width 298 height 56
click at [582, 358] on div at bounding box center [547, 347] width 298 height 56
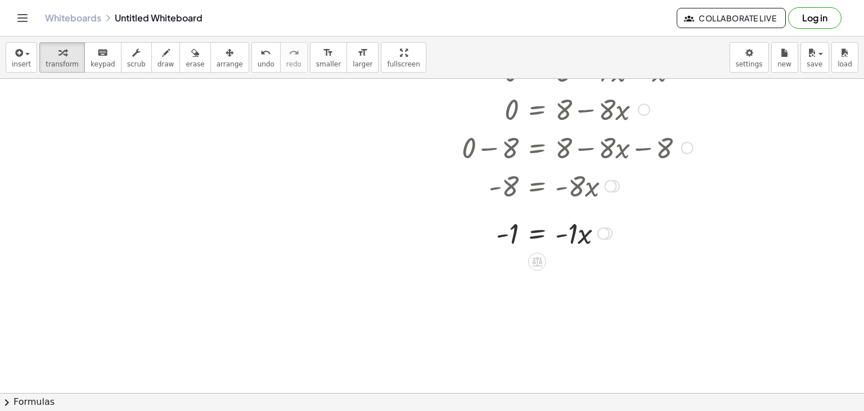
click at [536, 236] on div at bounding box center [547, 232] width 298 height 38
click at [492, 271] on div at bounding box center [547, 270] width 298 height 38
click at [612, 271] on div at bounding box center [547, 270] width 298 height 38
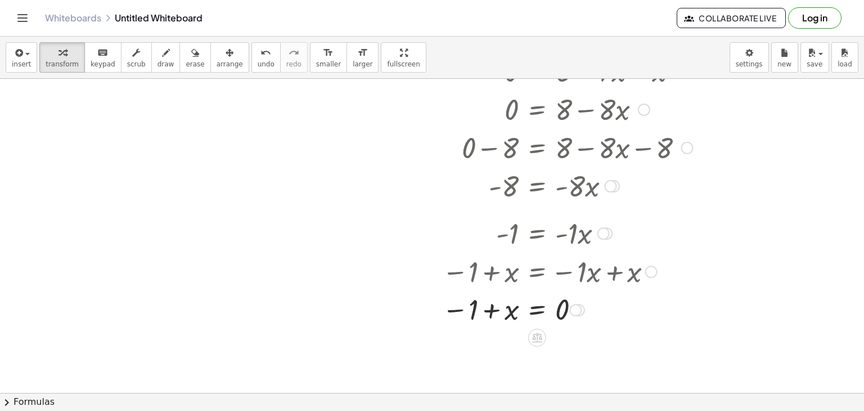
scroll to position [669, 0]
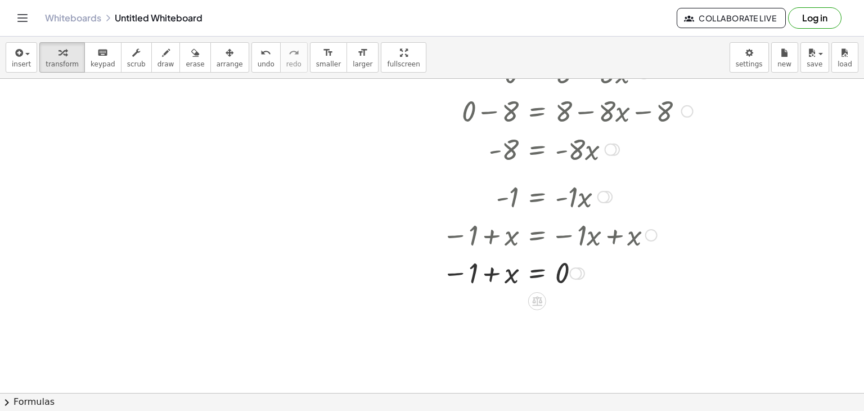
click at [535, 271] on div at bounding box center [547, 272] width 298 height 37
drag, startPoint x: 495, startPoint y: 274, endPoint x: 450, endPoint y: 275, distance: 45.0
click at [450, 275] on div at bounding box center [547, 272] width 298 height 38
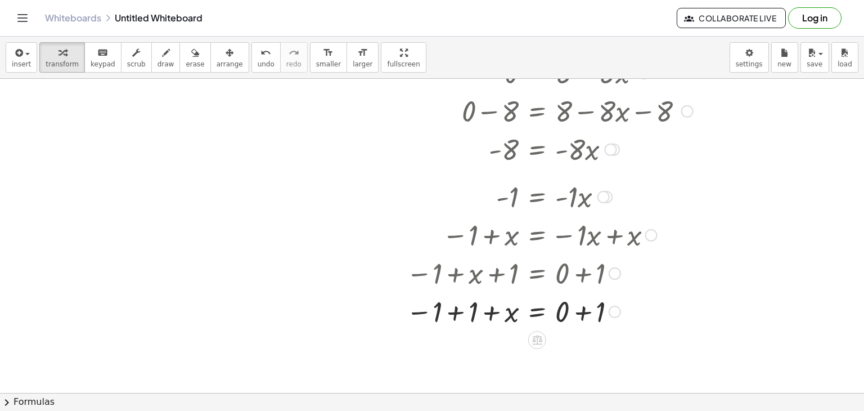
click at [457, 305] on div at bounding box center [547, 310] width 298 height 38
click at [575, 313] on div at bounding box center [516, 310] width 352 height 38
click at [581, 350] on div at bounding box center [547, 349] width 298 height 38
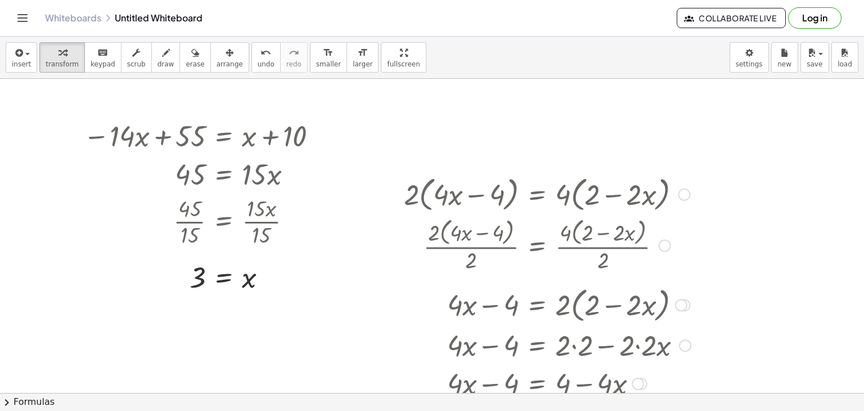
scroll to position [11, 0]
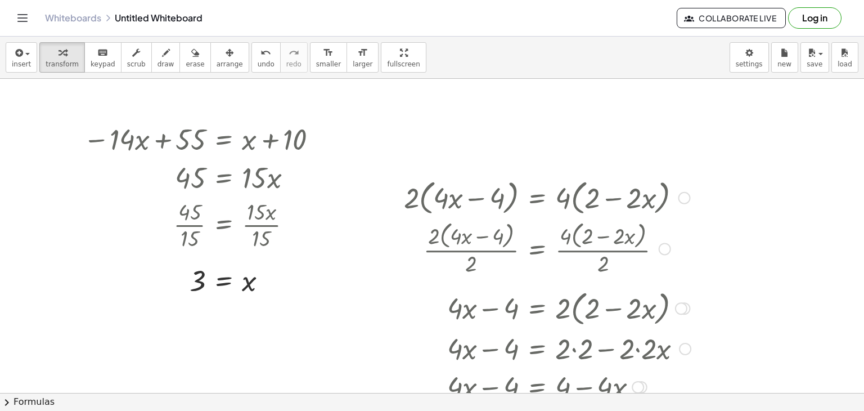
click at [683, 193] on div at bounding box center [684, 198] width 12 height 12
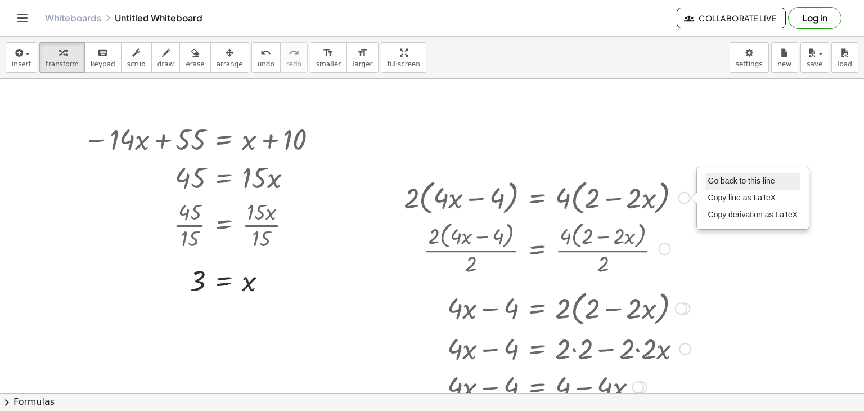
click at [720, 181] on span "Go back to this line" at bounding box center [741, 180] width 67 height 9
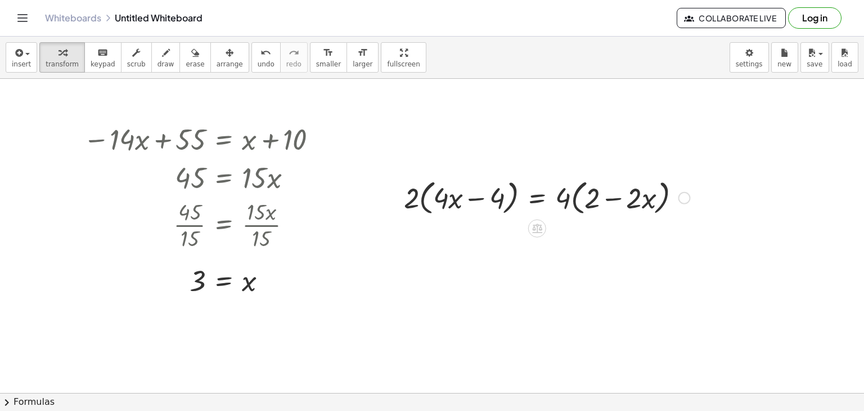
click at [535, 196] on div at bounding box center [547, 196] width 298 height 43
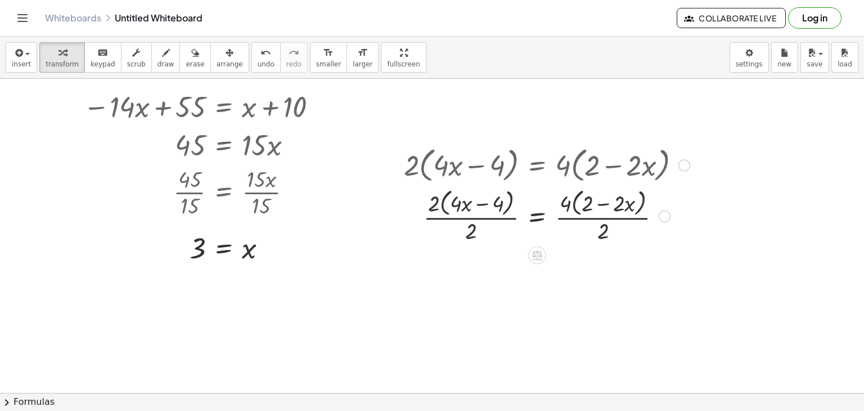
scroll to position [46, 0]
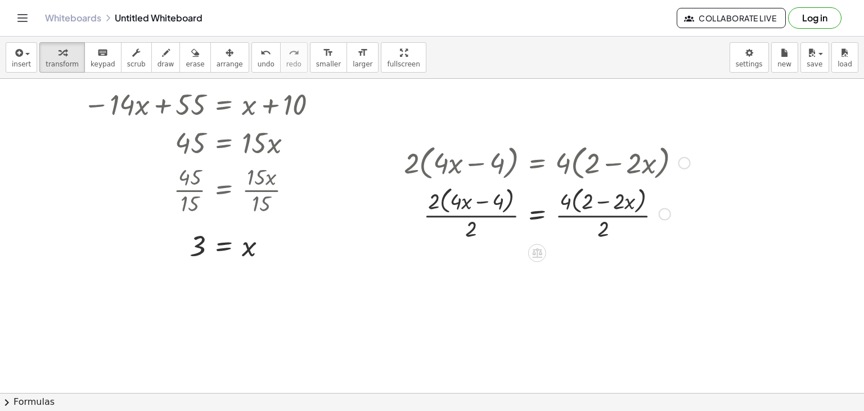
click at [595, 218] on div at bounding box center [547, 213] width 298 height 60
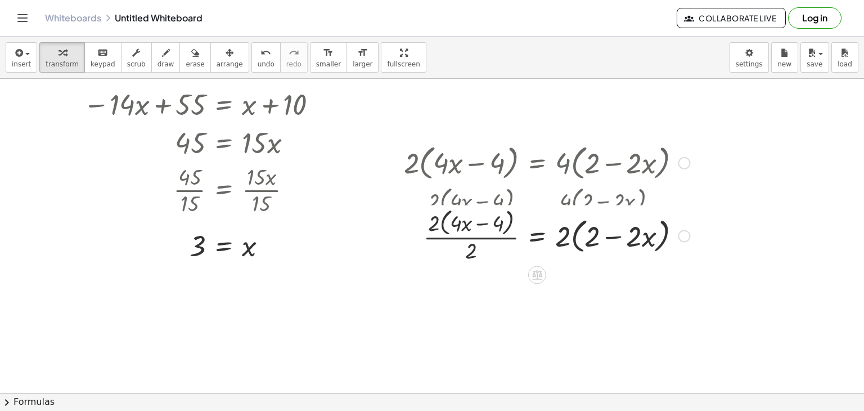
click at [537, 163] on div "· 2 · ( + · 4 · x − 4 ) = · 4 · ( + 2 − · 2 · x ) · 2 · ( + · 4 · x − 4 ) · 2 =…" at bounding box center [537, 163] width 0 height 0
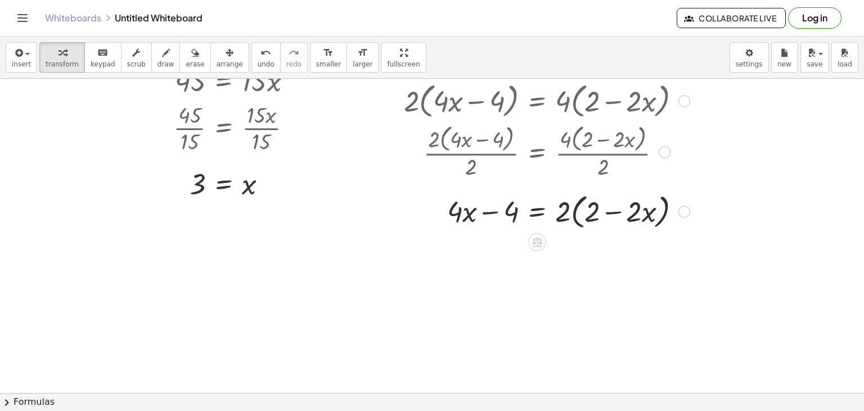
scroll to position [108, 0]
drag, startPoint x: 564, startPoint y: 210, endPoint x: 585, endPoint y: 208, distance: 21.4
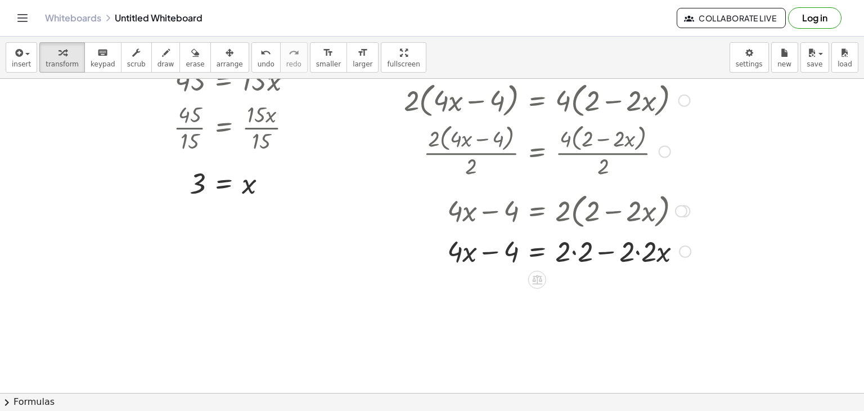
click at [575, 251] on div at bounding box center [547, 250] width 298 height 38
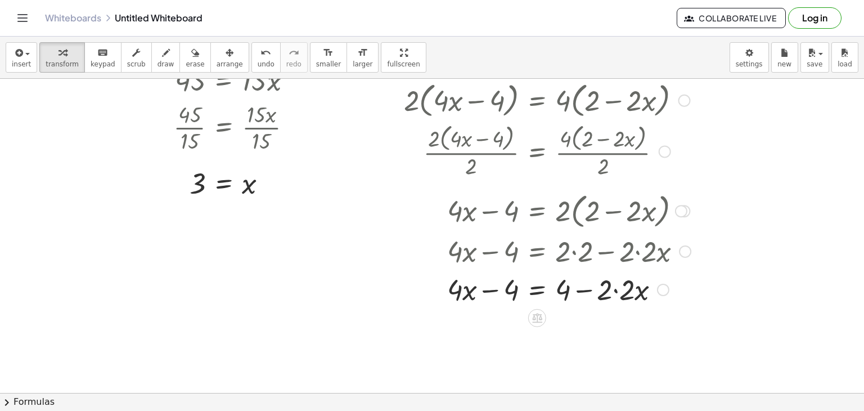
click at [615, 288] on div at bounding box center [547, 288] width 298 height 38
click at [540, 291] on div at bounding box center [547, 288] width 298 height 38
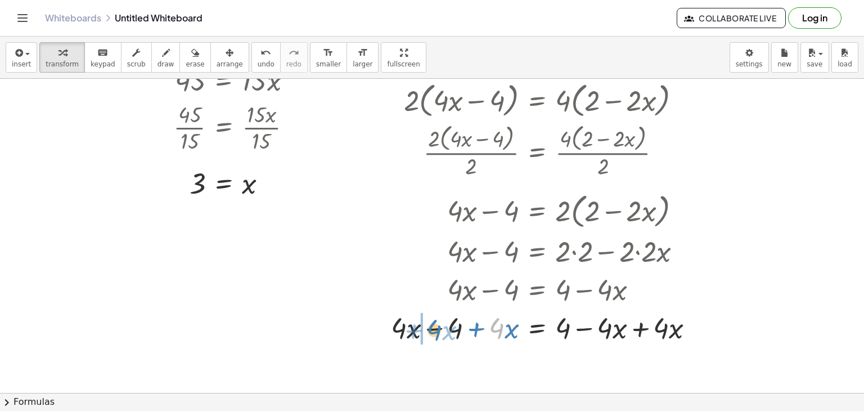
drag, startPoint x: 493, startPoint y: 327, endPoint x: 430, endPoint y: 329, distance: 63.0
click at [430, 329] on div at bounding box center [547, 327] width 298 height 38
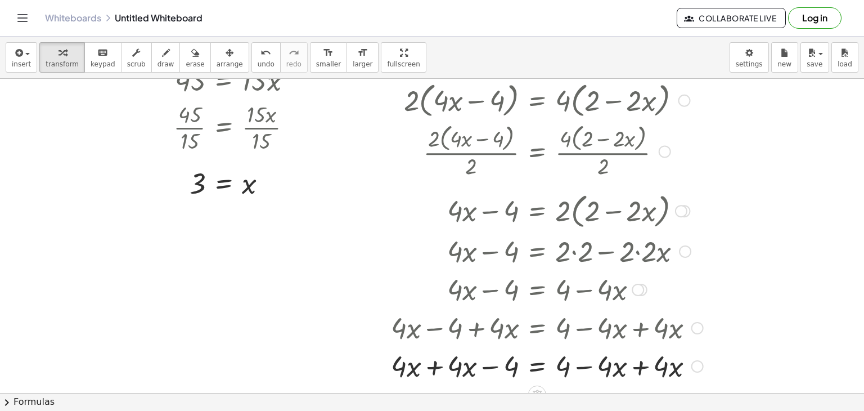
click at [433, 356] on div at bounding box center [547, 365] width 298 height 38
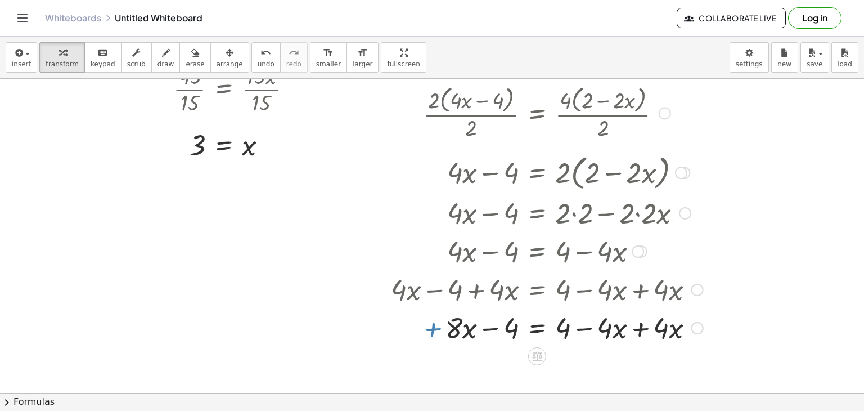
scroll to position [148, 0]
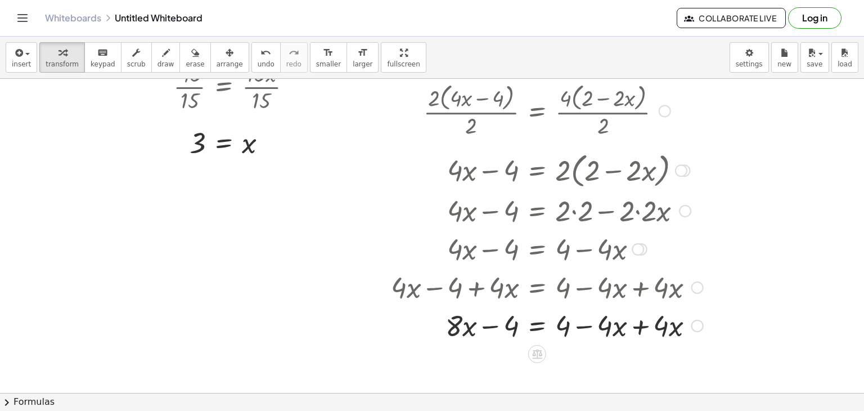
click at [643, 325] on div at bounding box center [547, 324] width 298 height 38
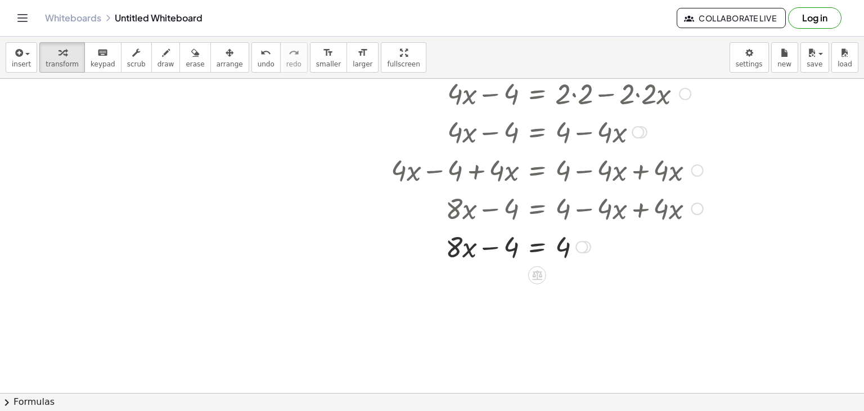
scroll to position [265, 0]
click at [540, 249] on div at bounding box center [547, 246] width 298 height 38
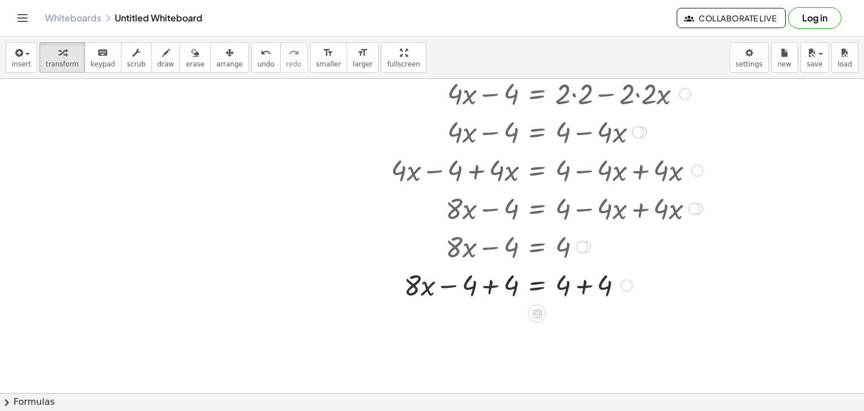
click at [495, 283] on div at bounding box center [547, 284] width 298 height 38
click at [580, 289] on div at bounding box center [547, 284] width 298 height 38
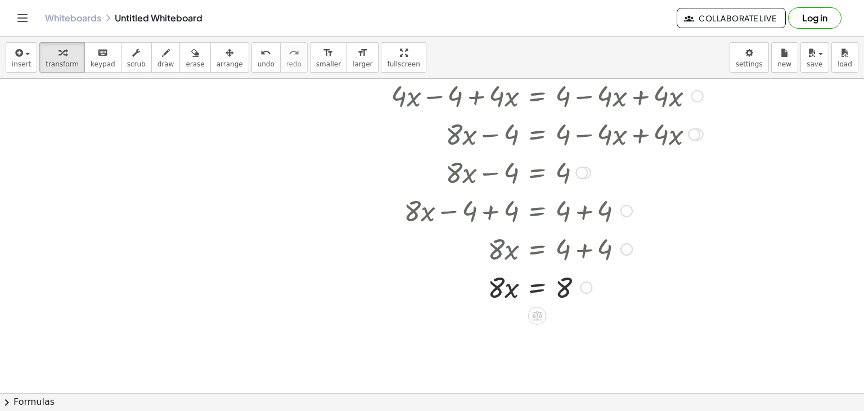
scroll to position [342, 0]
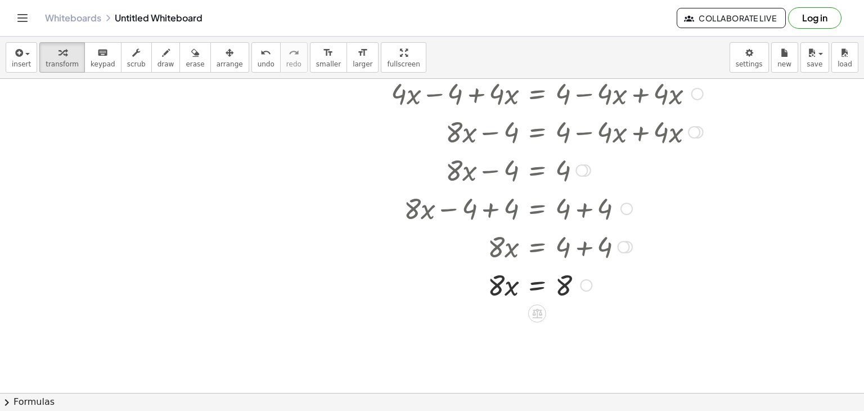
click at [533, 286] on div at bounding box center [547, 284] width 298 height 38
click at [505, 294] on div at bounding box center [545, 284] width 292 height 38
click at [505, 334] on div at bounding box center [547, 331] width 298 height 56
click at [567, 334] on div at bounding box center [547, 331] width 298 height 56
click at [218, 185] on div at bounding box center [432, 208] width 864 height 942
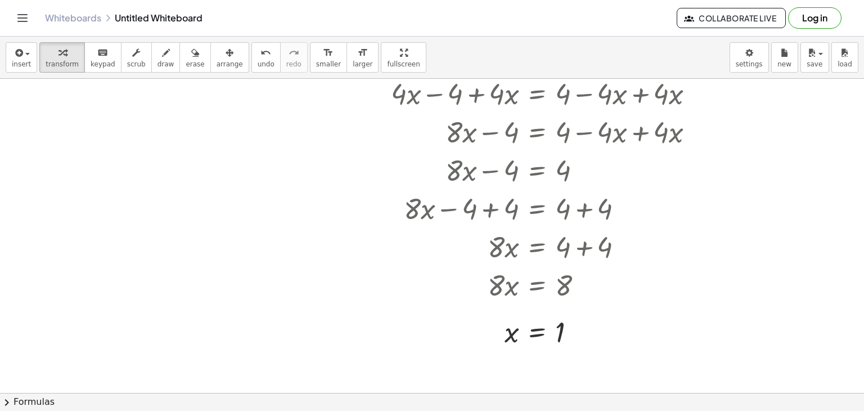
click at [218, 185] on div at bounding box center [432, 208] width 864 height 942
click at [308, 210] on div at bounding box center [352, 208] width 247 height 38
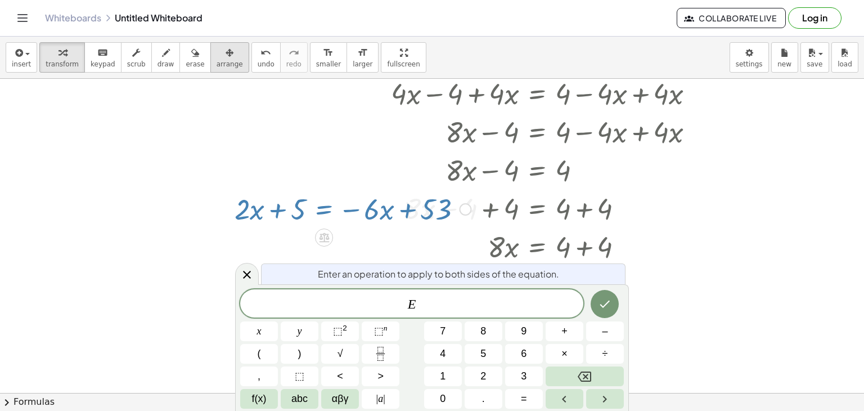
click at [226, 54] on icon "button" at bounding box center [230, 52] width 8 height 13
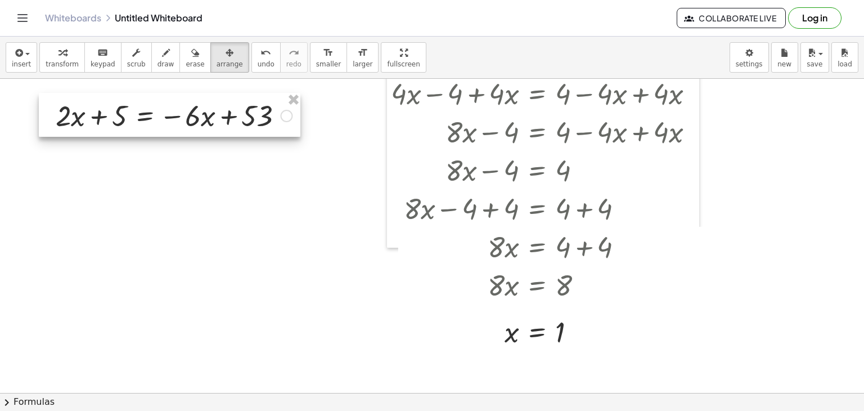
drag, startPoint x: 347, startPoint y: 210, endPoint x: 168, endPoint y: 116, distance: 201.8
click at [168, 116] on div at bounding box center [170, 115] width 262 height 44
click at [182, 128] on div at bounding box center [170, 115] width 262 height 44
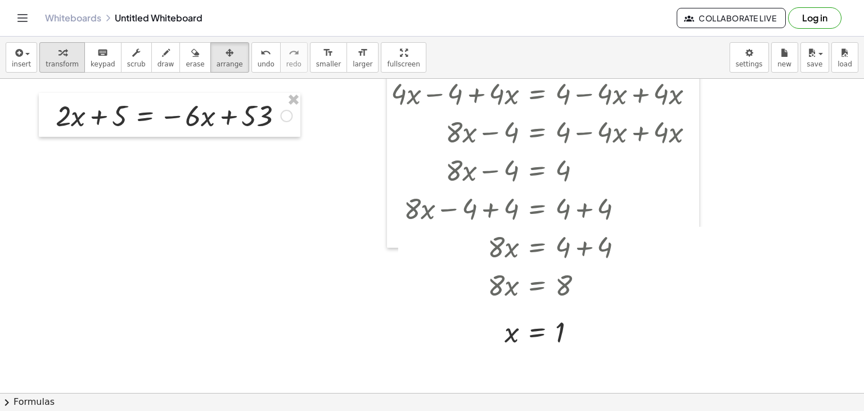
click at [58, 54] on icon "button" at bounding box center [62, 52] width 8 height 13
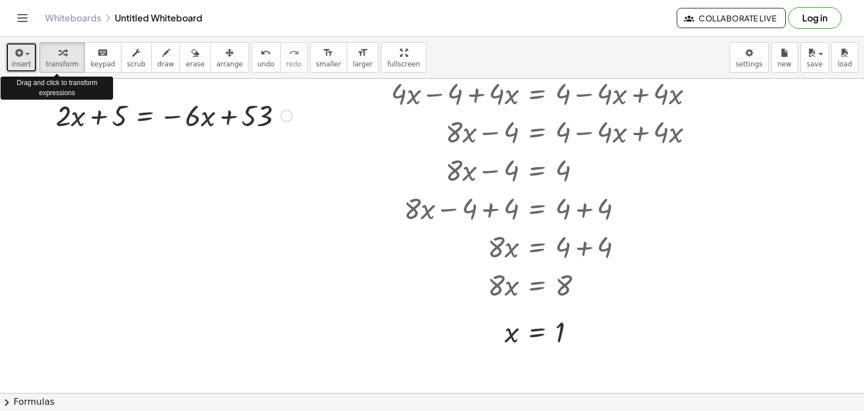
click at [17, 58] on icon "button" at bounding box center [18, 52] width 10 height 13
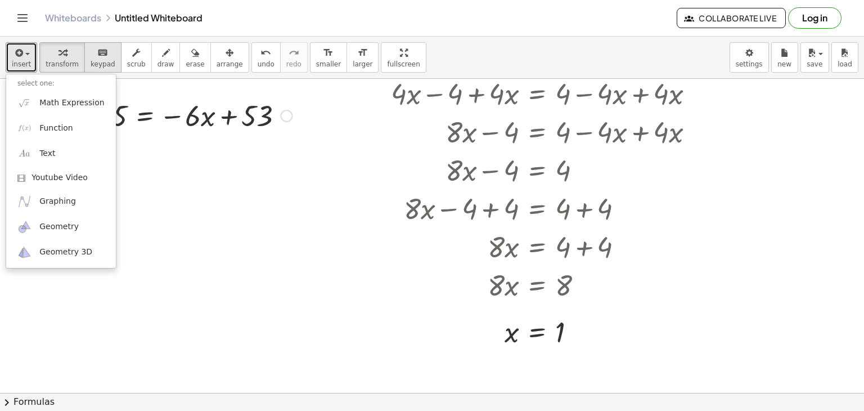
click at [97, 52] on icon "keyboard" at bounding box center [102, 52] width 11 height 13
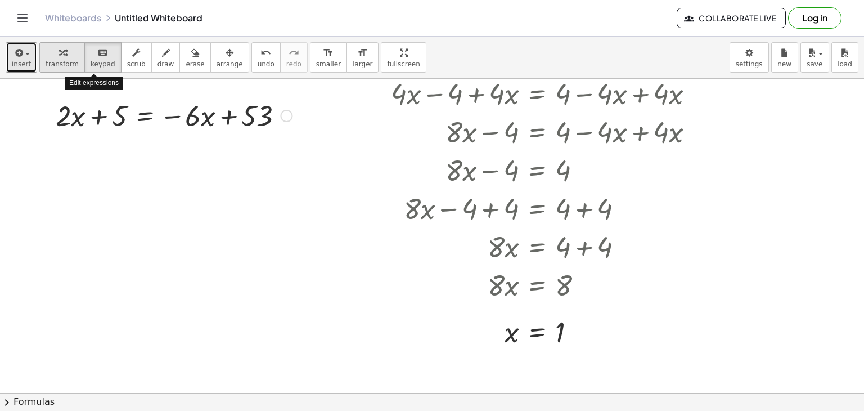
click at [58, 59] on icon "button" at bounding box center [62, 52] width 8 height 13
click at [170, 116] on div at bounding box center [173, 115] width 247 height 38
click at [151, 113] on div at bounding box center [173, 115] width 247 height 38
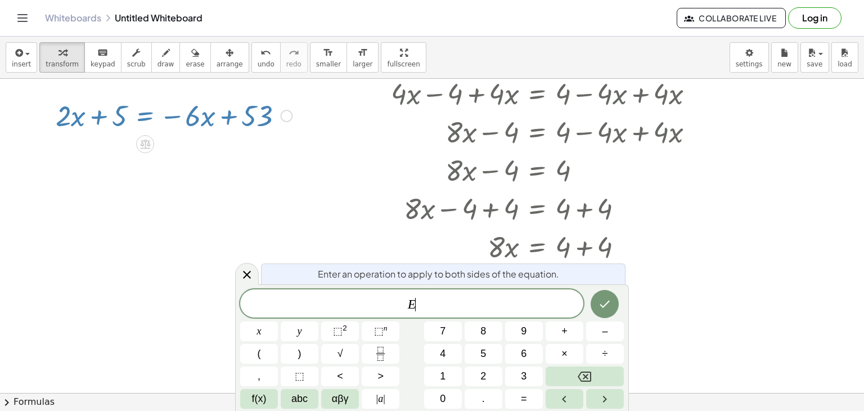
click at [423, 302] on span "E ​" at bounding box center [411, 304] width 343 height 16
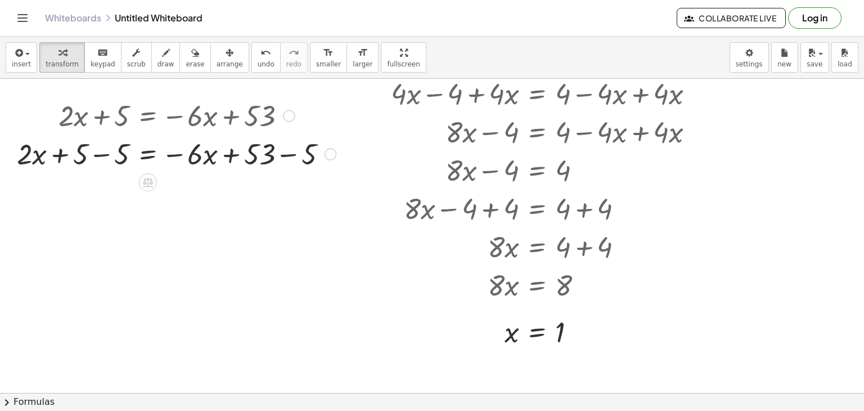
click at [285, 154] on div at bounding box center [176, 153] width 330 height 38
click at [148, 116] on div "+ · 2 · x + 5 = − · 6 · x + 53 + · 2 · x + 5 − 5 = − · 6 · x + 53 − 5 + · 2 · x…" at bounding box center [148, 116] width 0 height 0
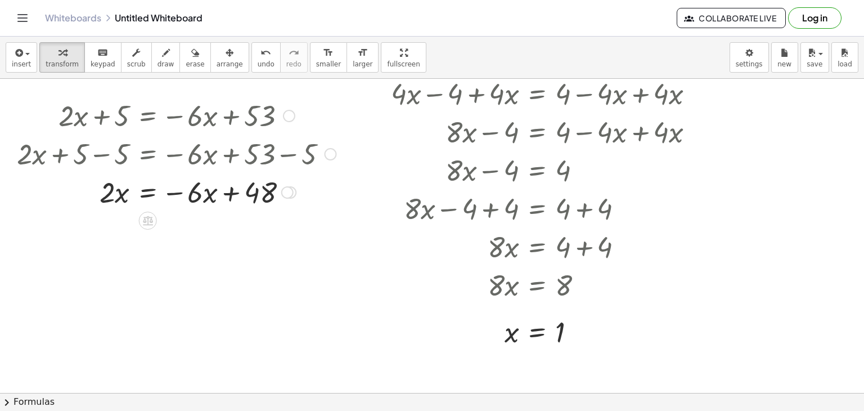
click at [148, 196] on div at bounding box center [176, 191] width 330 height 38
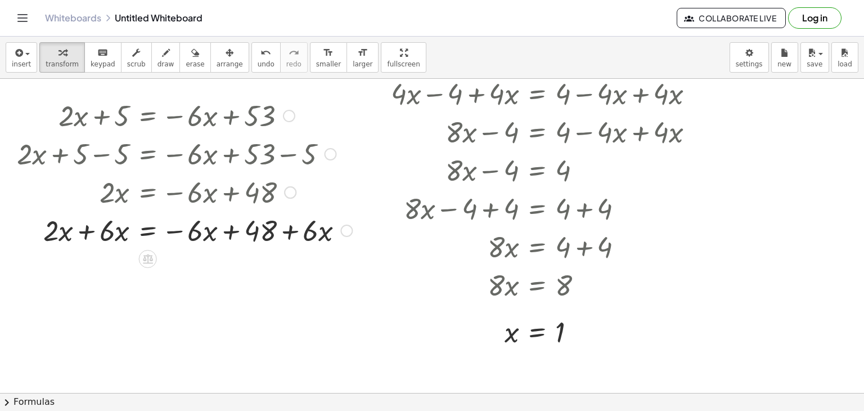
click at [82, 228] on div at bounding box center [184, 229] width 346 height 38
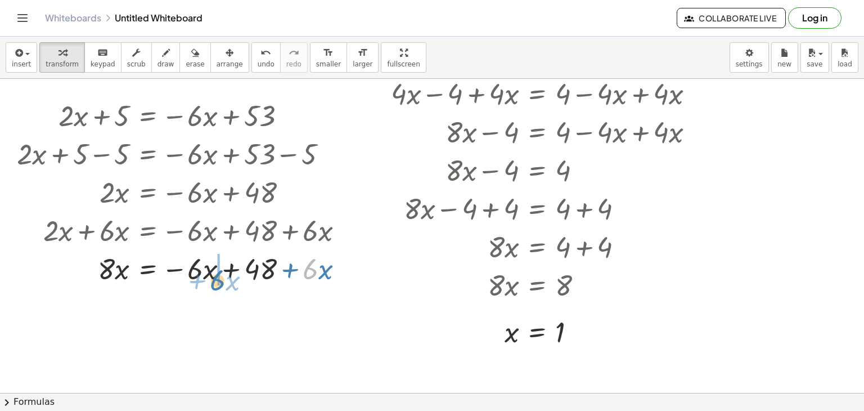
drag, startPoint x: 313, startPoint y: 232, endPoint x: 223, endPoint y: 238, distance: 90.2
click at [148, 116] on div "+ · 2 · x + 5 = − · 6 · x + 53 + · 2 · x + 5 − 5 = − · 6 · x + 53 − 5 + · 2 · x…" at bounding box center [148, 116] width 0 height 0
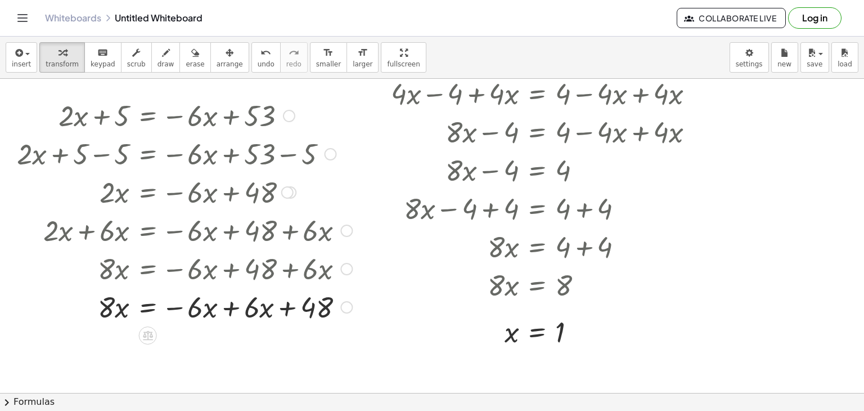
click at [231, 301] on div at bounding box center [184, 306] width 346 height 38
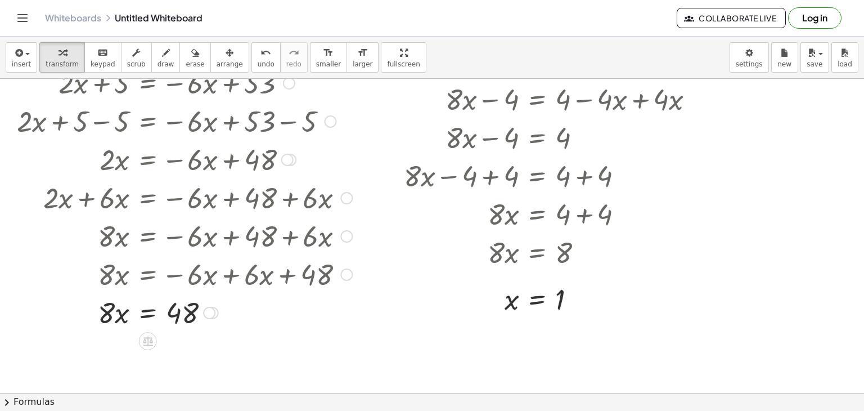
scroll to position [422, 0]
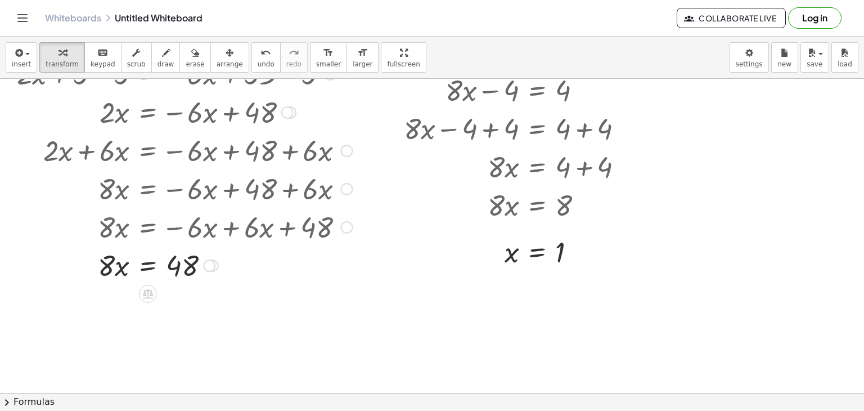
click at [146, 266] on div at bounding box center [184, 264] width 346 height 38
click at [119, 317] on div at bounding box center [184, 311] width 346 height 56
click at [191, 329] on div at bounding box center [184, 311] width 346 height 56
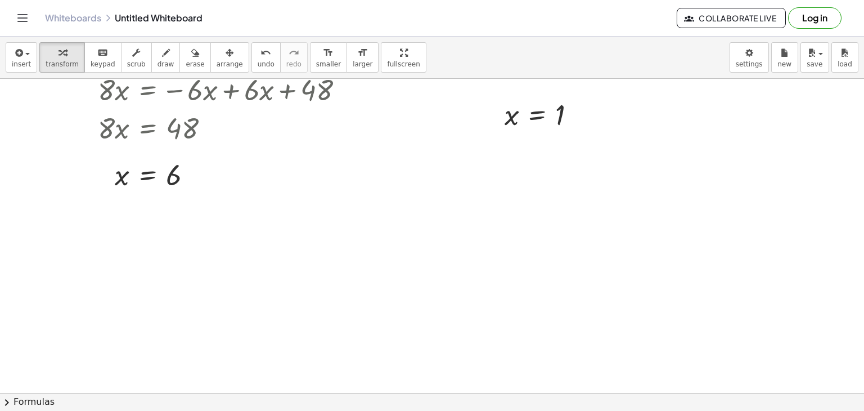
scroll to position [562, 0]
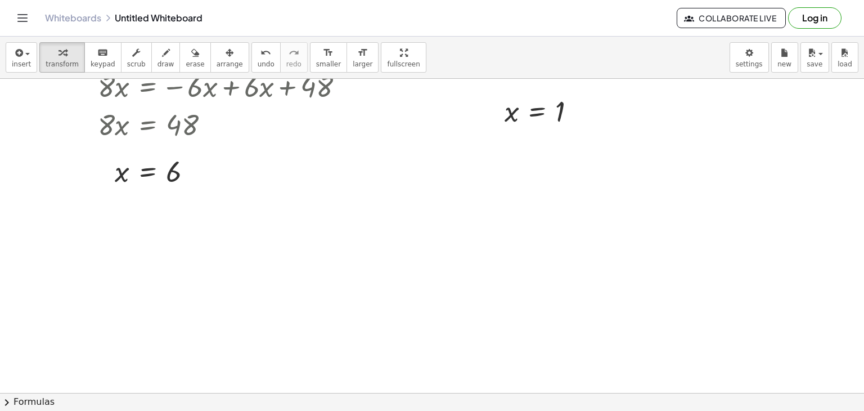
click at [324, 299] on div at bounding box center [330, 296] width 226 height 56
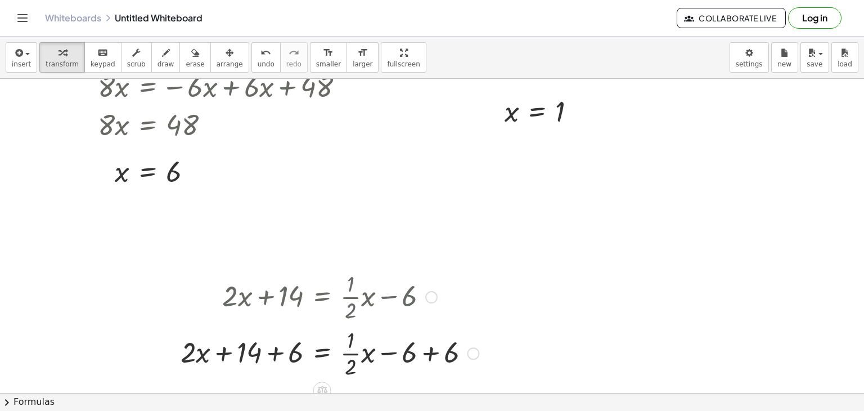
click at [433, 352] on div at bounding box center [329, 352] width 309 height 56
click at [281, 357] on div at bounding box center [309, 352] width 268 height 56
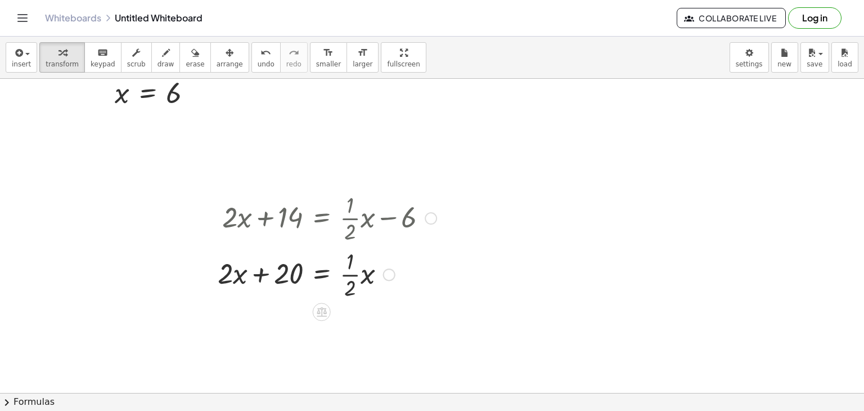
scroll to position [642, 0]
click at [322, 275] on div at bounding box center [327, 273] width 230 height 56
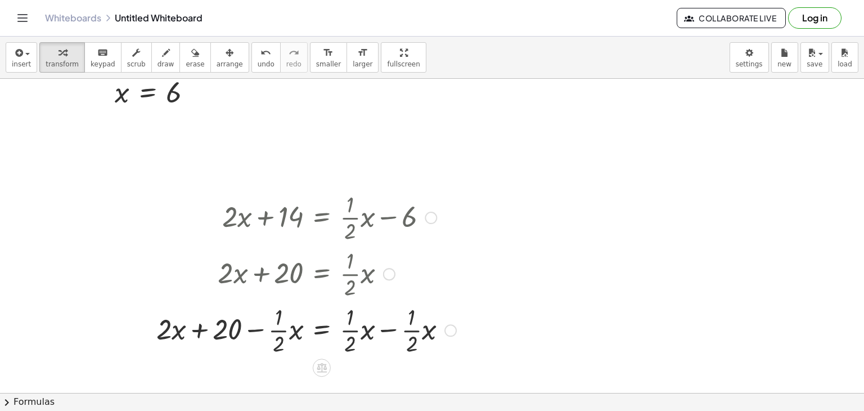
click at [393, 332] on div at bounding box center [306, 329] width 311 height 56
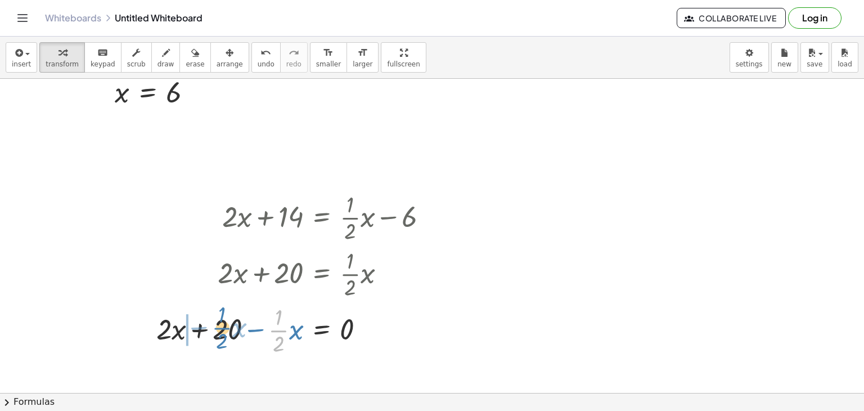
drag, startPoint x: 283, startPoint y: 334, endPoint x: 208, endPoint y: 329, distance: 75.5
click at [208, 329] on div at bounding box center [296, 329] width 291 height 56
click at [222, 331] on div at bounding box center [296, 329] width 291 height 56
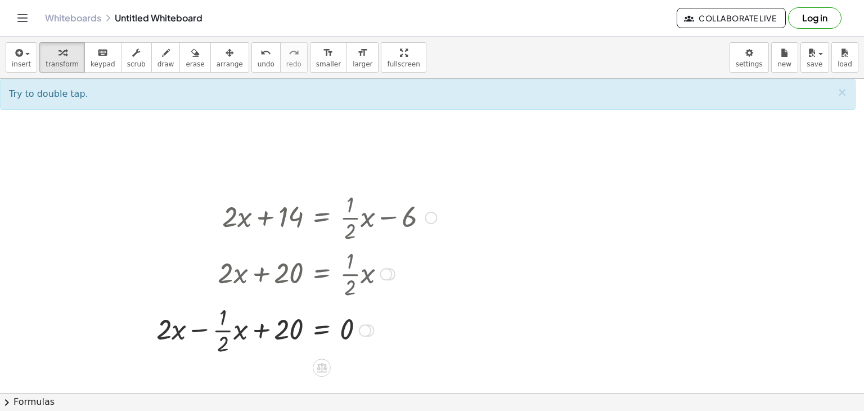
click at [202, 331] on div at bounding box center [296, 329] width 291 height 56
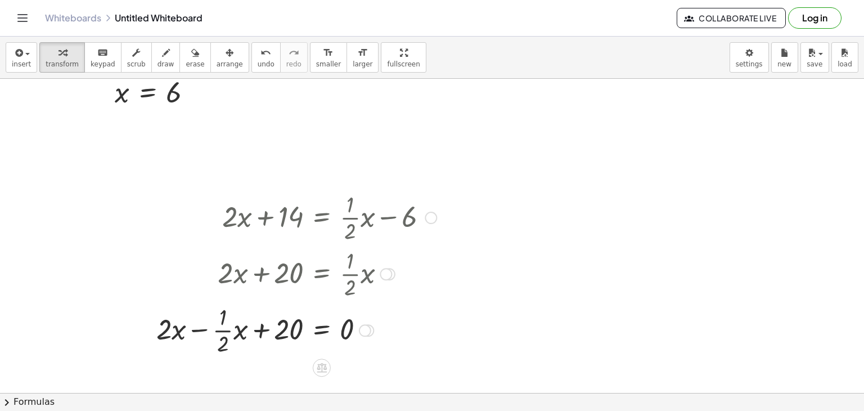
click at [197, 330] on div at bounding box center [296, 329] width 291 height 56
click at [243, 331] on div at bounding box center [296, 329] width 291 height 56
click at [219, 332] on div at bounding box center [303, 329] width 277 height 56
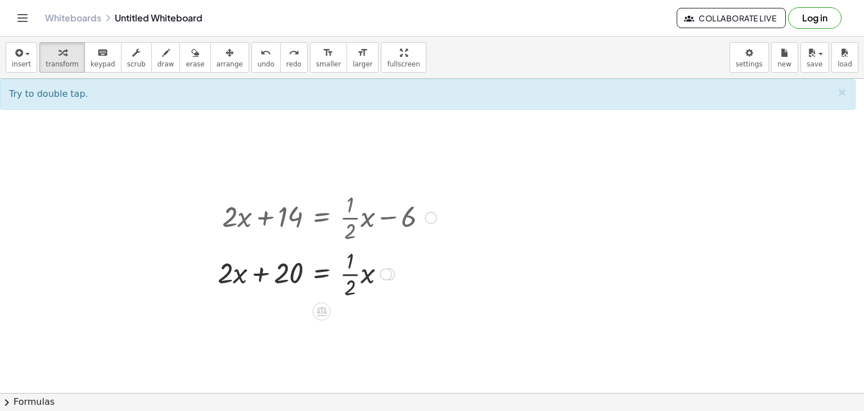
click at [320, 275] on div at bounding box center [327, 273] width 230 height 56
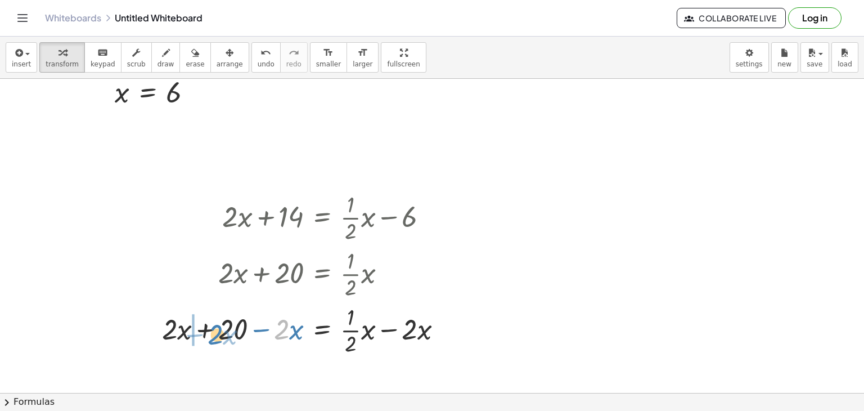
drag, startPoint x: 280, startPoint y: 327, endPoint x: 207, endPoint y: 329, distance: 72.6
click at [207, 329] on div at bounding box center [306, 329] width 300 height 56
click at [208, 330] on div at bounding box center [306, 329] width 300 height 56
click at [391, 328] on div at bounding box center [334, 329] width 245 height 56
click at [387, 331] on div at bounding box center [334, 329] width 245 height 56
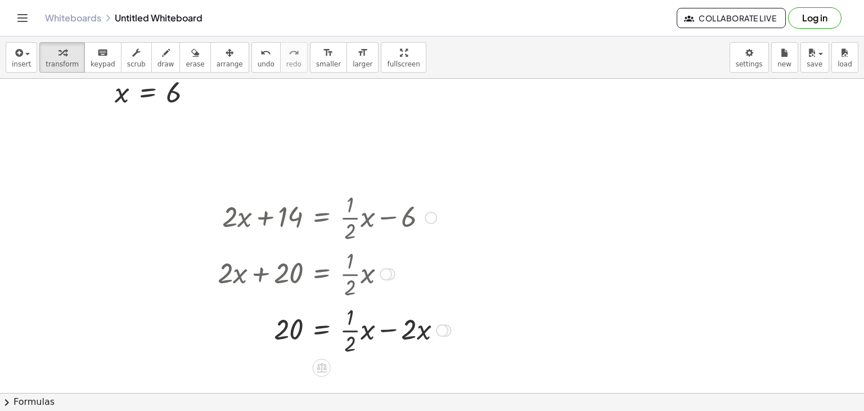
click at [393, 336] on div at bounding box center [334, 329] width 245 height 56
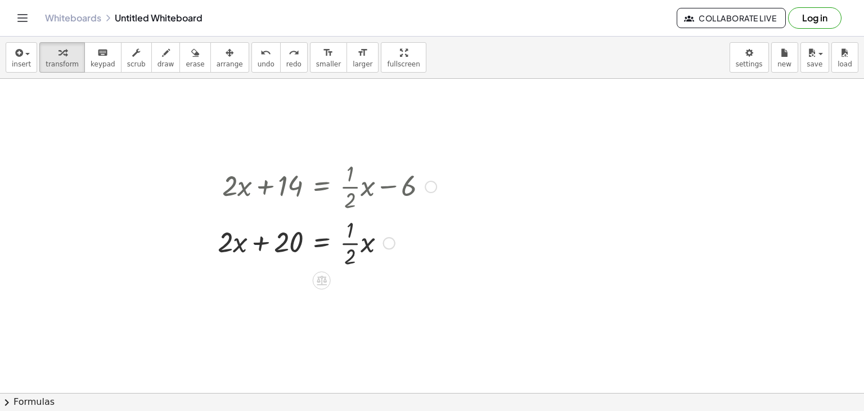
scroll to position [673, 0]
click at [322, 244] on div at bounding box center [327, 241] width 230 height 56
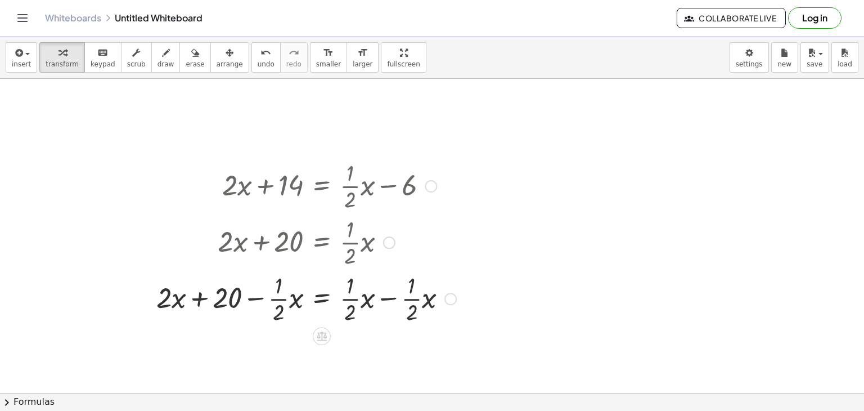
click at [389, 299] on div at bounding box center [306, 297] width 311 height 56
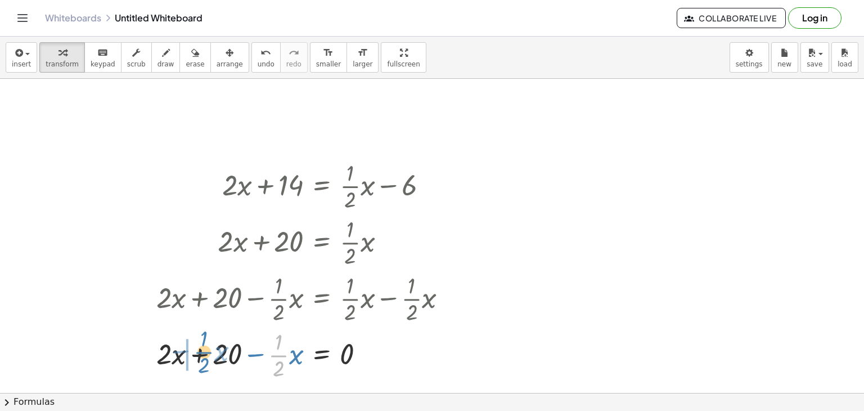
drag, startPoint x: 279, startPoint y: 355, endPoint x: 202, endPoint y: 352, distance: 76.6
click at [202, 352] on div at bounding box center [306, 354] width 311 height 56
click at [222, 356] on div at bounding box center [306, 354] width 311 height 56
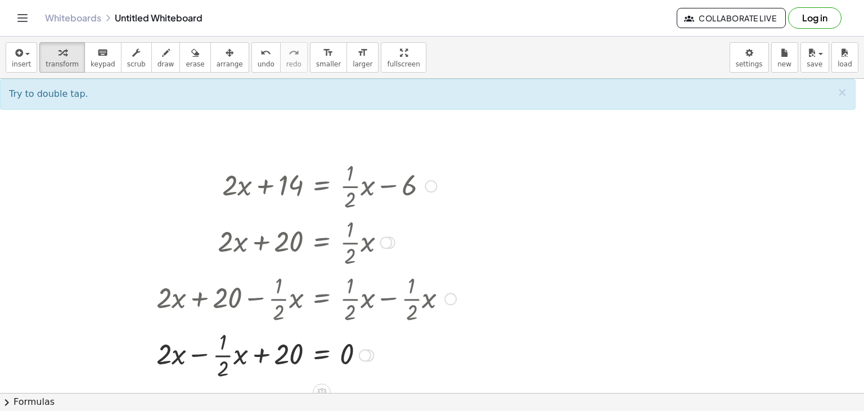
click at [202, 355] on div at bounding box center [306, 354] width 311 height 56
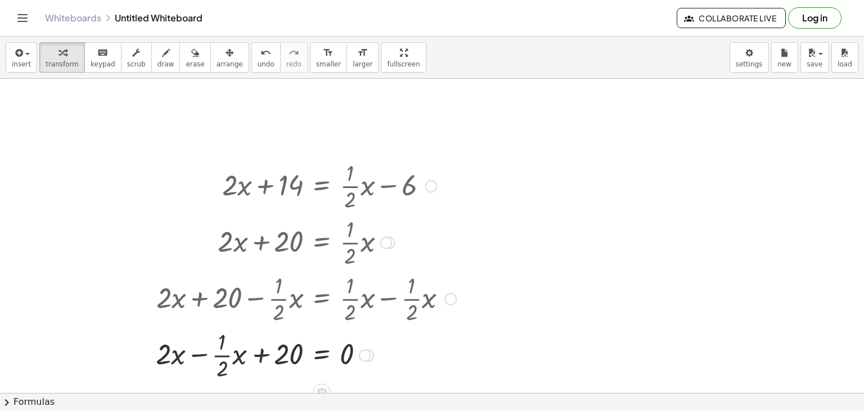
click at [193, 354] on div at bounding box center [306, 354] width 311 height 56
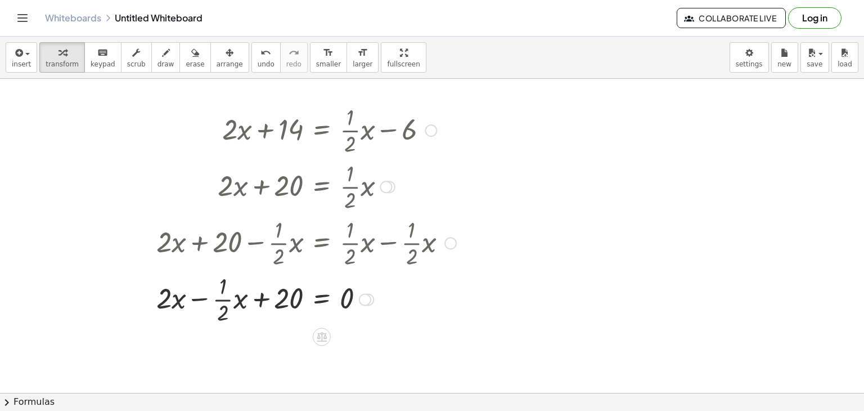
scroll to position [729, 0]
click at [226, 301] on div at bounding box center [306, 298] width 311 height 56
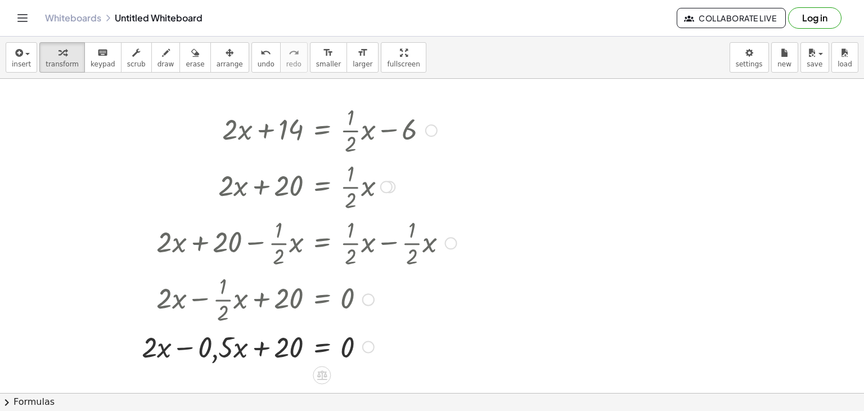
click at [187, 309] on div at bounding box center [299, 298] width 326 height 56
click at [183, 353] on div at bounding box center [299, 345] width 326 height 38
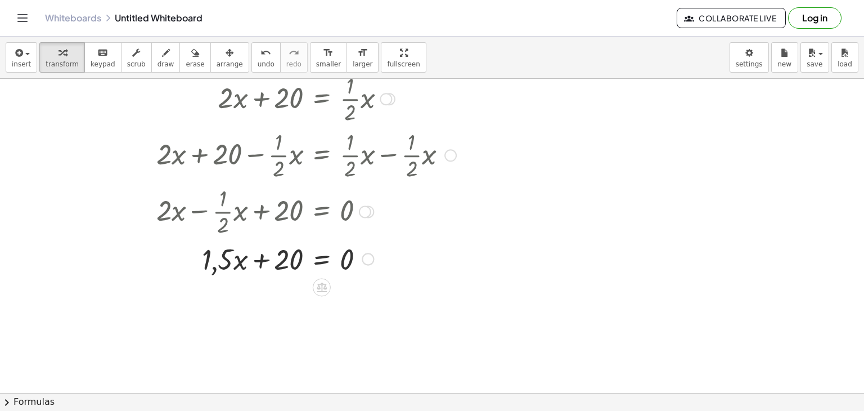
scroll to position [817, 0]
click at [264, 261] on div at bounding box center [306, 257] width 311 height 38
click at [320, 264] on div at bounding box center [306, 257] width 311 height 38
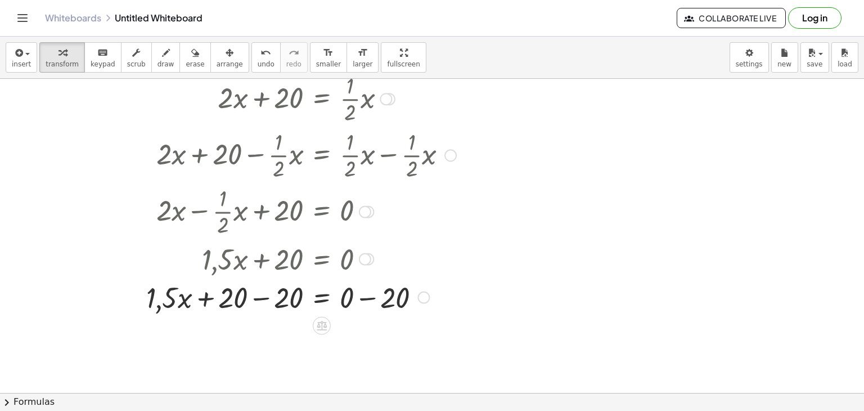
click at [264, 300] on div at bounding box center [301, 296] width 321 height 38
click at [368, 298] on div at bounding box center [306, 296] width 311 height 38
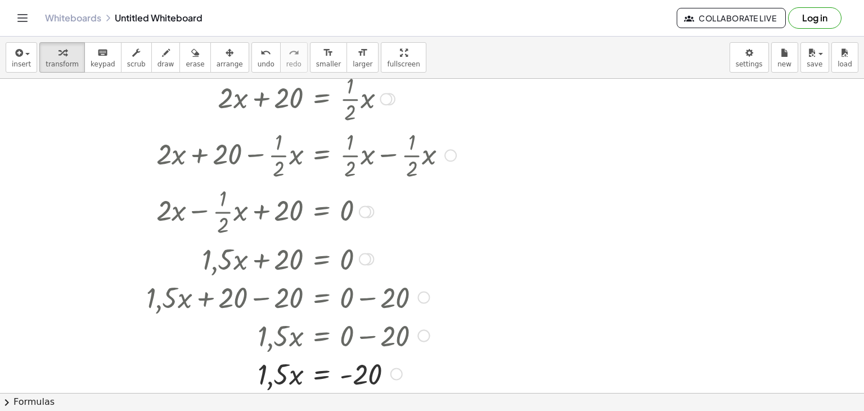
scroll to position [855, 0]
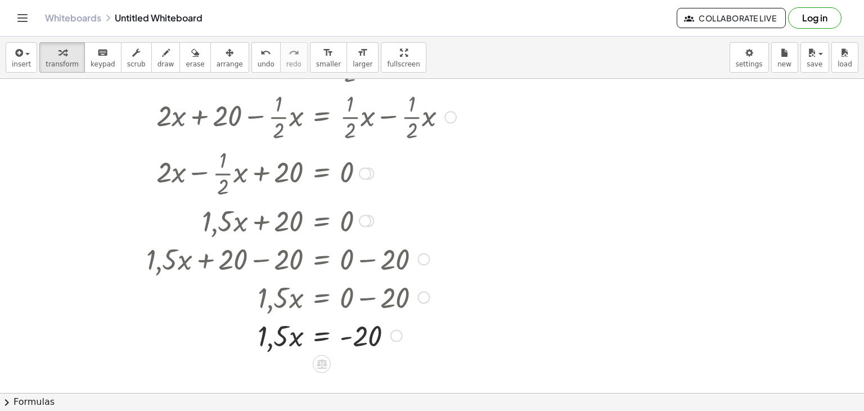
click at [319, 336] on div at bounding box center [301, 334] width 321 height 38
click at [285, 340] on div at bounding box center [301, 334] width 321 height 56
click at [290, 334] on div at bounding box center [301, 334] width 321 height 56
click at [364, 336] on div at bounding box center [301, 334] width 321 height 56
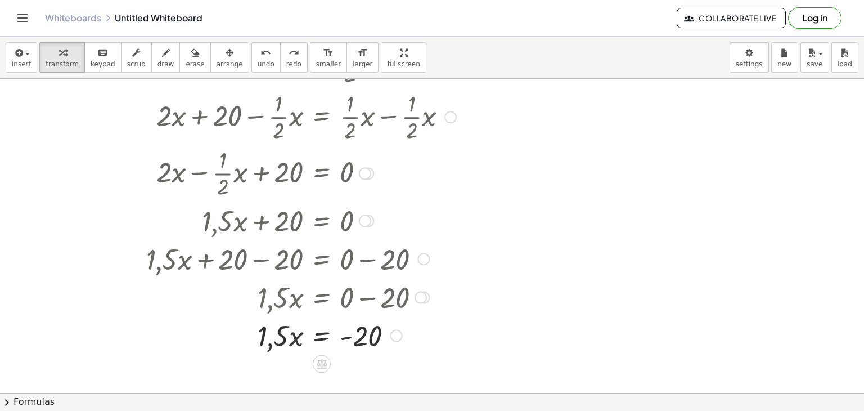
click at [322, 336] on div at bounding box center [300, 334] width 325 height 38
